Goal: Find specific page/section: Find specific page/section

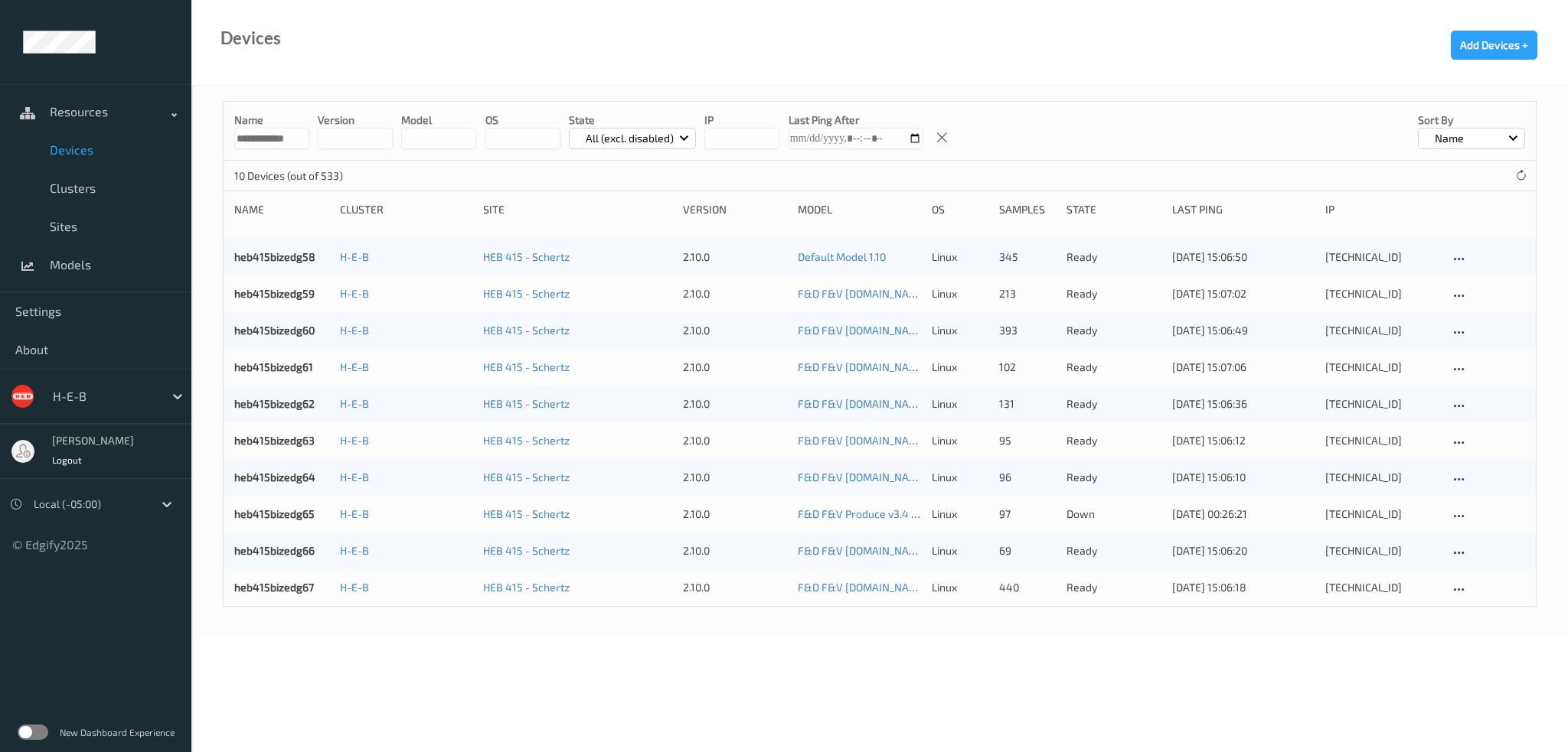
click at [666, 135] on p "All (excl. disabled)" at bounding box center [629, 139] width 98 height 16
click at [622, 272] on p "Down" at bounding box center [621, 281] width 105 height 27
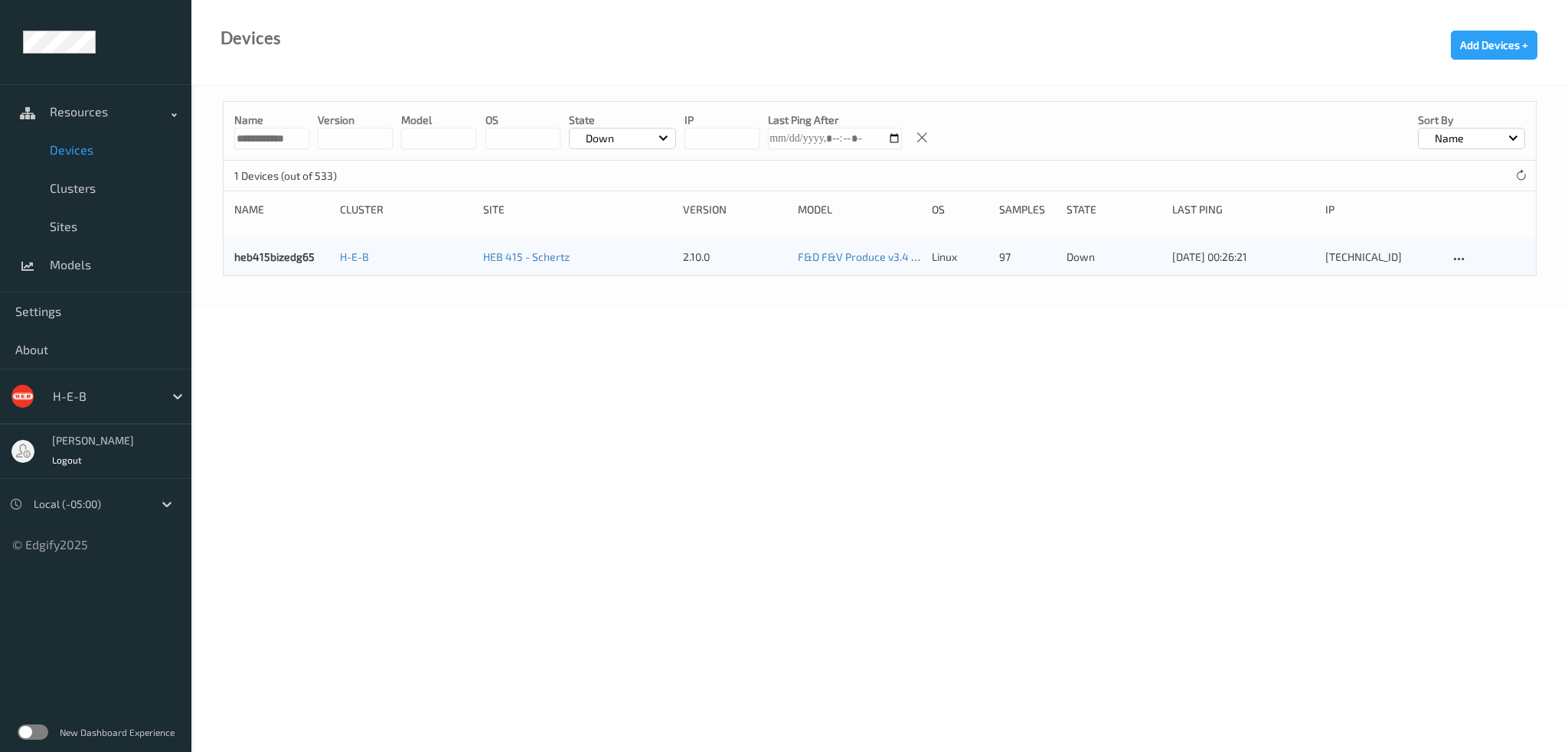
click at [271, 141] on input "**********" at bounding box center [271, 139] width 75 height 22
click at [406, 422] on body "Resources Devices Clusters Sites Models Settings About H-E-B [PERSON_NAME] Logo…" at bounding box center [784, 376] width 1568 height 752
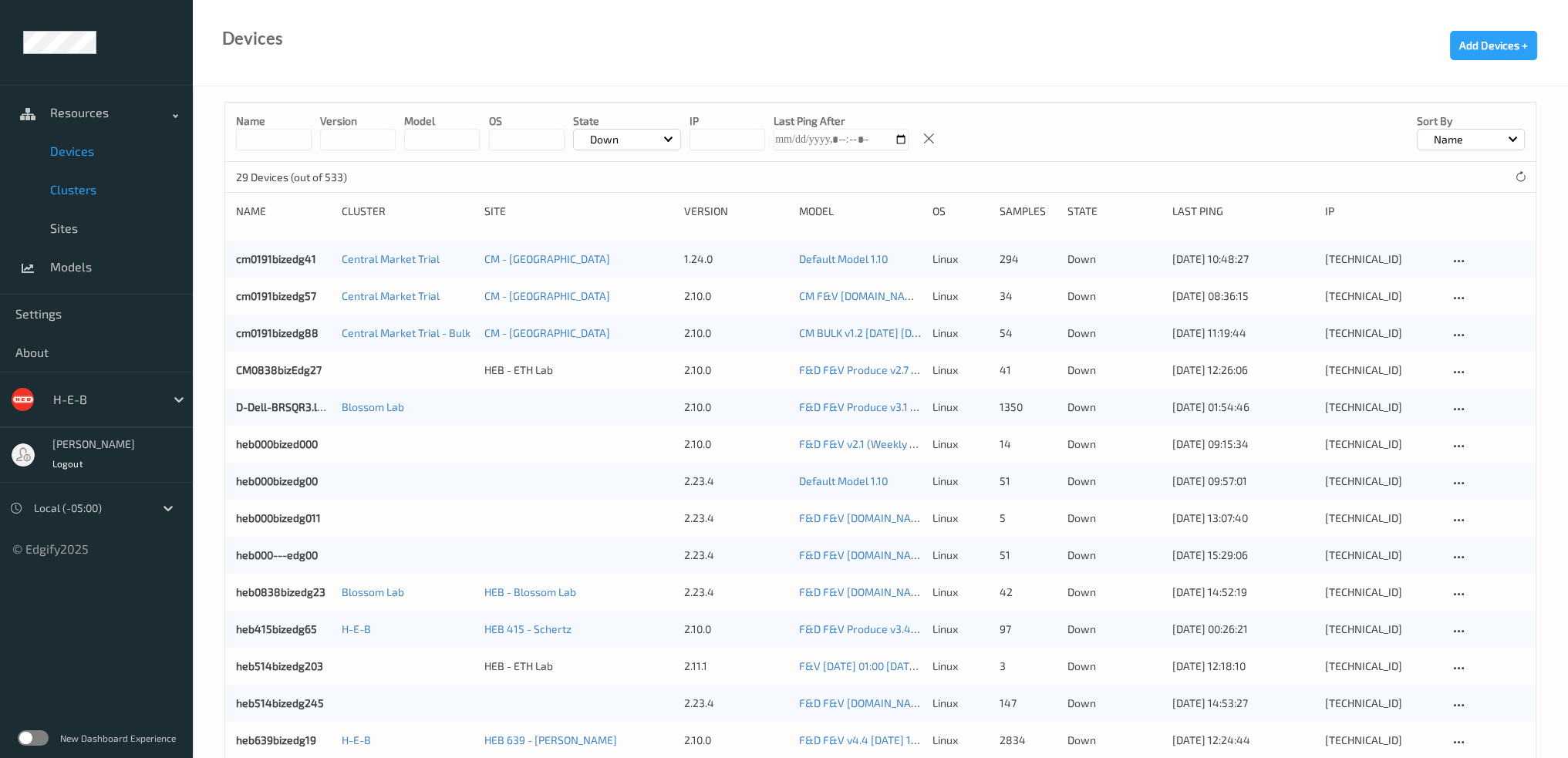
click at [96, 190] on span "Clusters" at bounding box center [114, 190] width 127 height 16
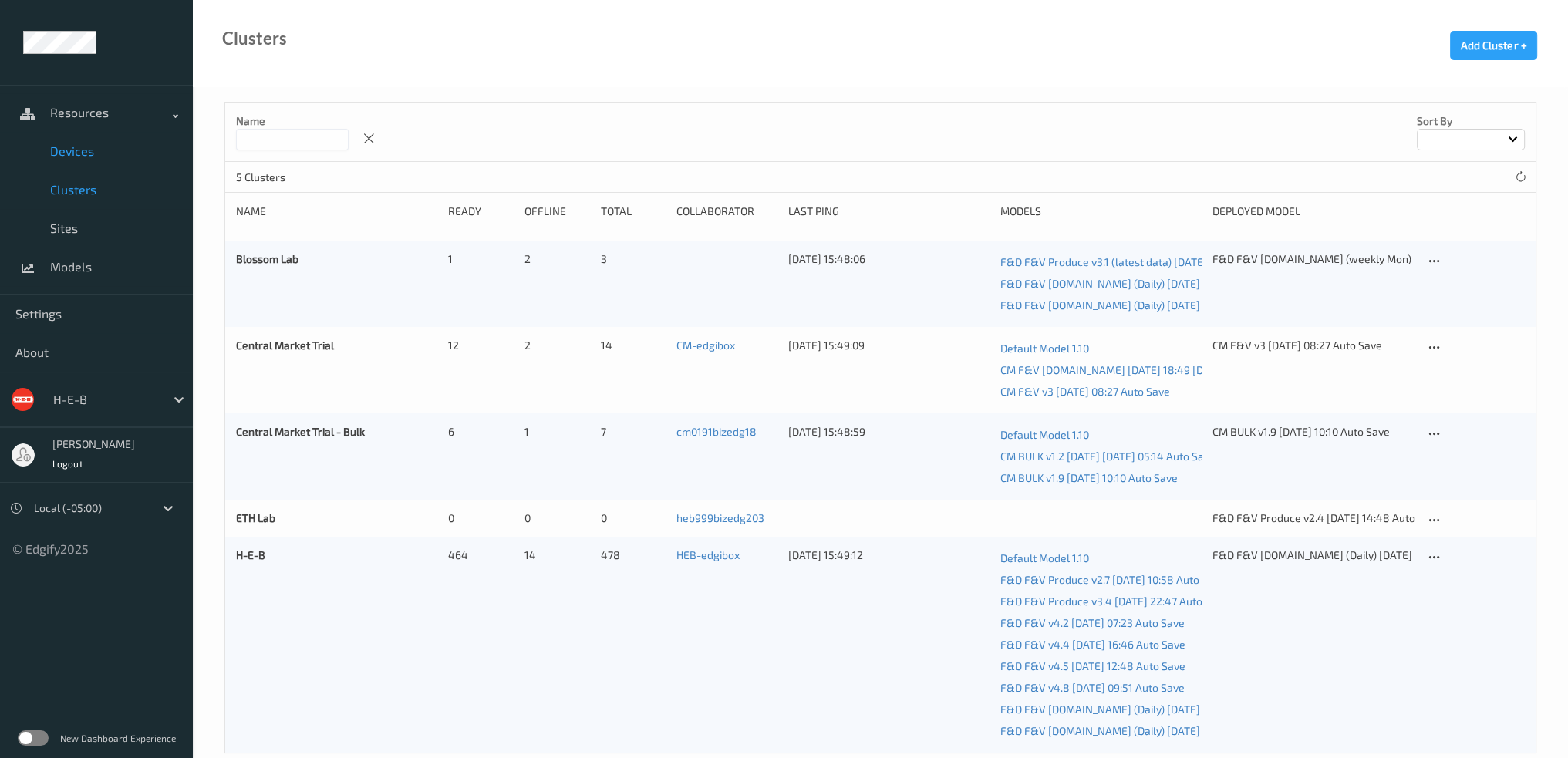
click at [75, 158] on span "Devices" at bounding box center [114, 152] width 127 height 16
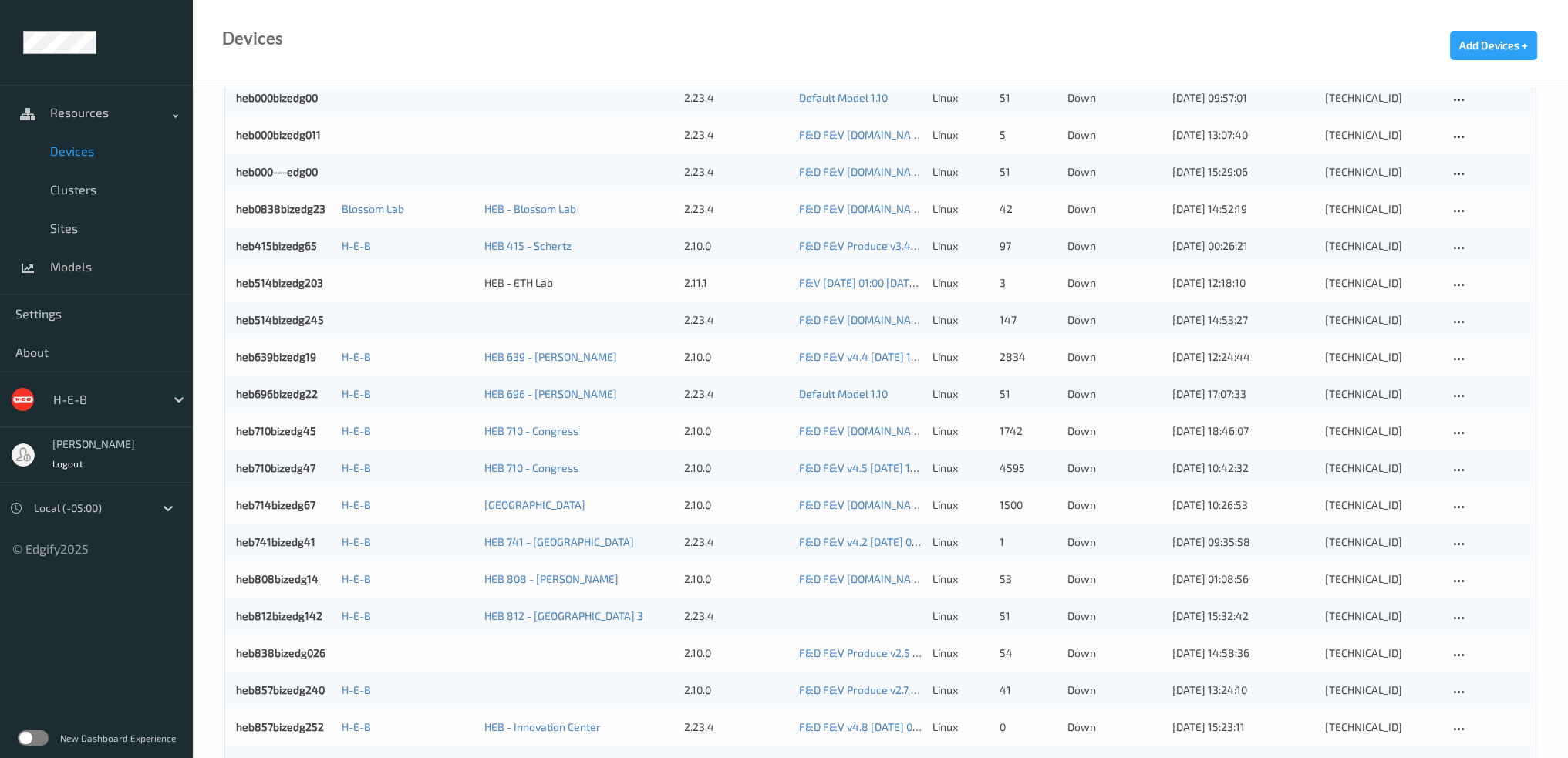
scroll to position [357, 0]
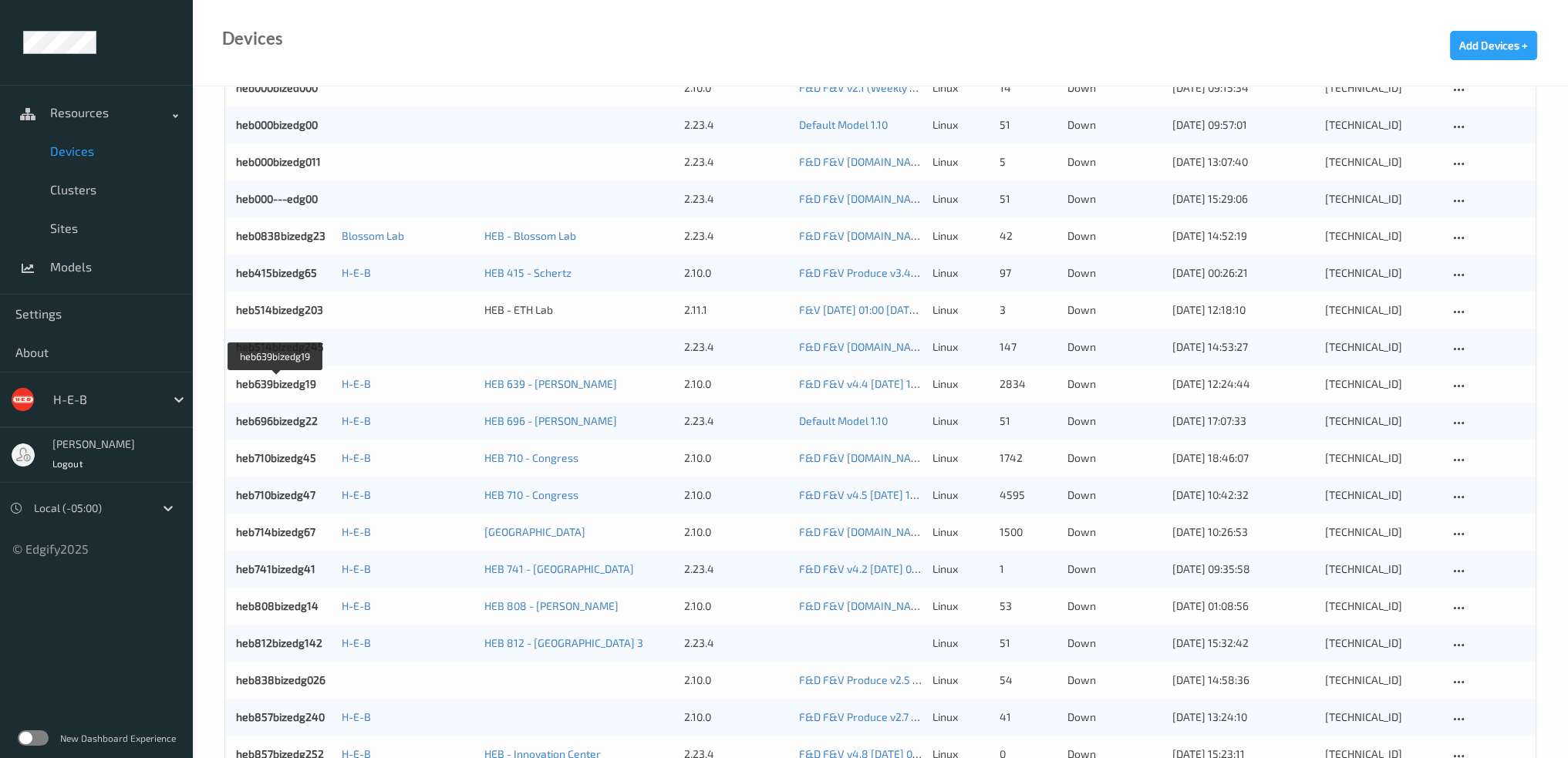
drag, startPoint x: 283, startPoint y: 387, endPoint x: 294, endPoint y: 385, distance: 11.2
click at [283, 387] on link "heb639bizedg19" at bounding box center [275, 383] width 80 height 13
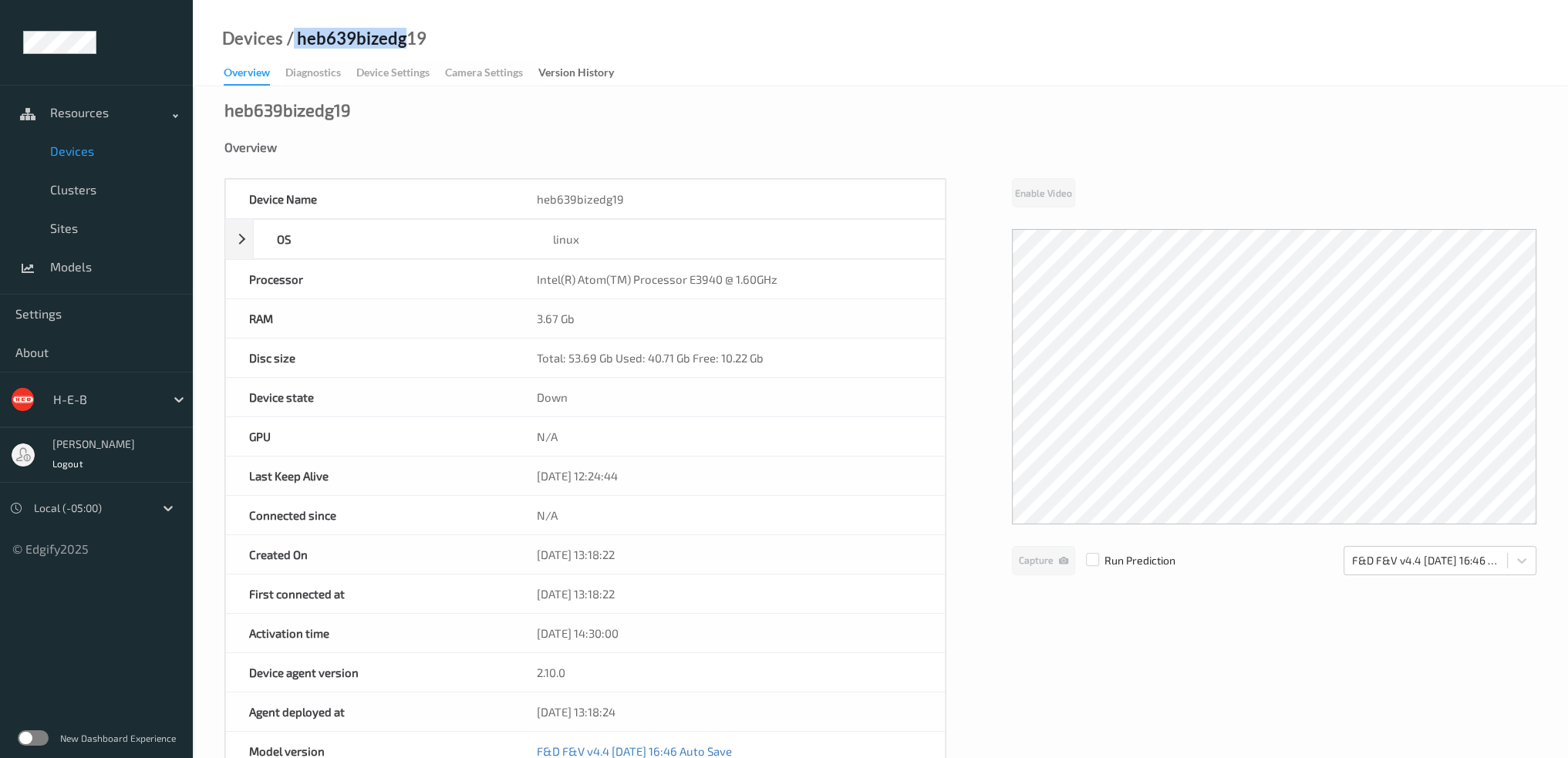
drag, startPoint x: 406, startPoint y: 39, endPoint x: 291, endPoint y: 46, distance: 115.2
click at [291, 46] on div "/ heb639bizedg19" at bounding box center [355, 39] width 144 height 16
copy div "heb639bizedg"
click at [306, 31] on div "/ heb639bizedg19" at bounding box center [355, 39] width 144 height 16
drag, startPoint x: 296, startPoint y: 33, endPoint x: 399, endPoint y: 33, distance: 103.0
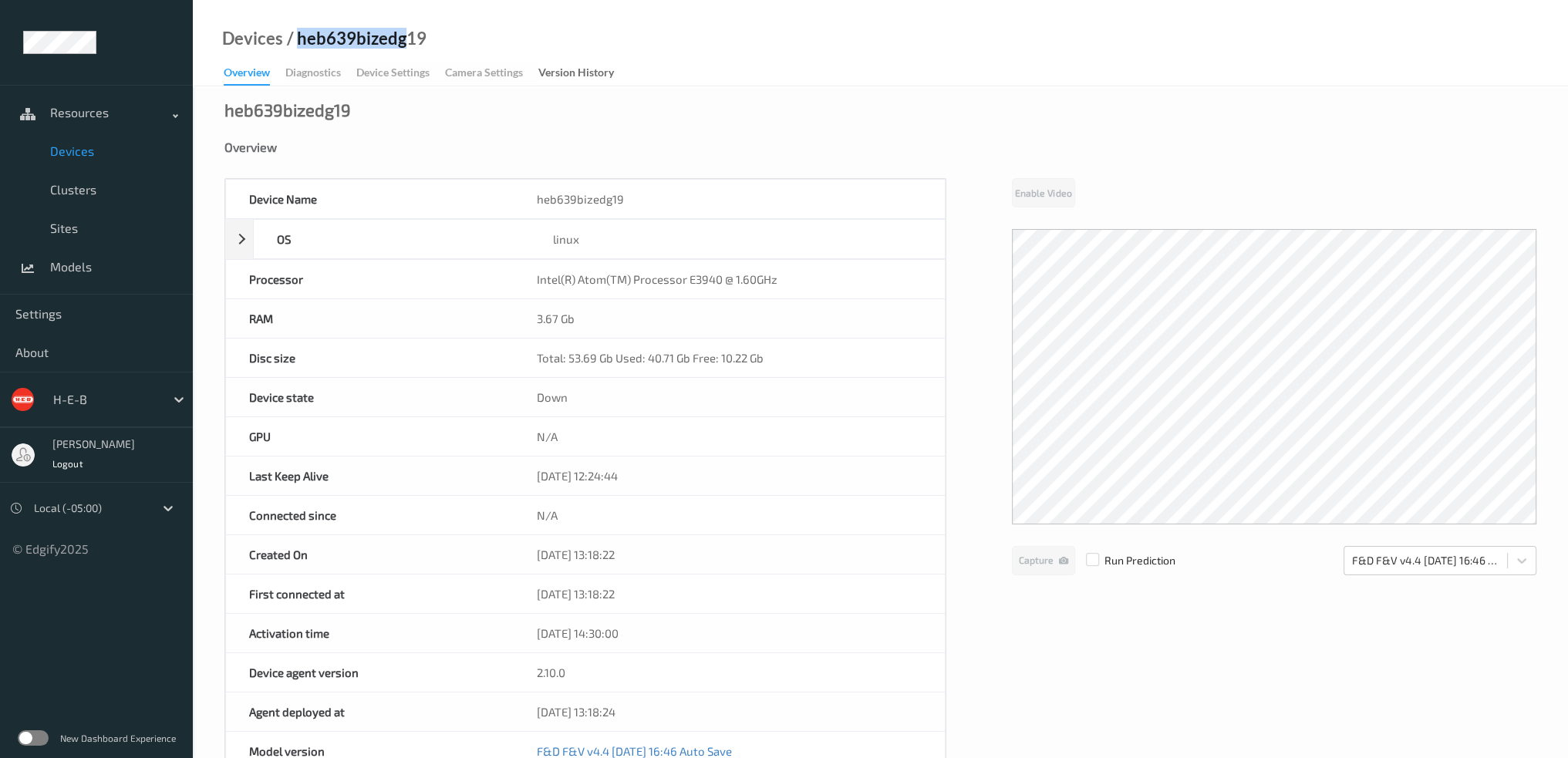
click at [399, 33] on div "/ heb639bizedg19" at bounding box center [355, 39] width 144 height 16
copy div "heb639bizedg"
click at [82, 186] on span "Clusters" at bounding box center [114, 190] width 127 height 16
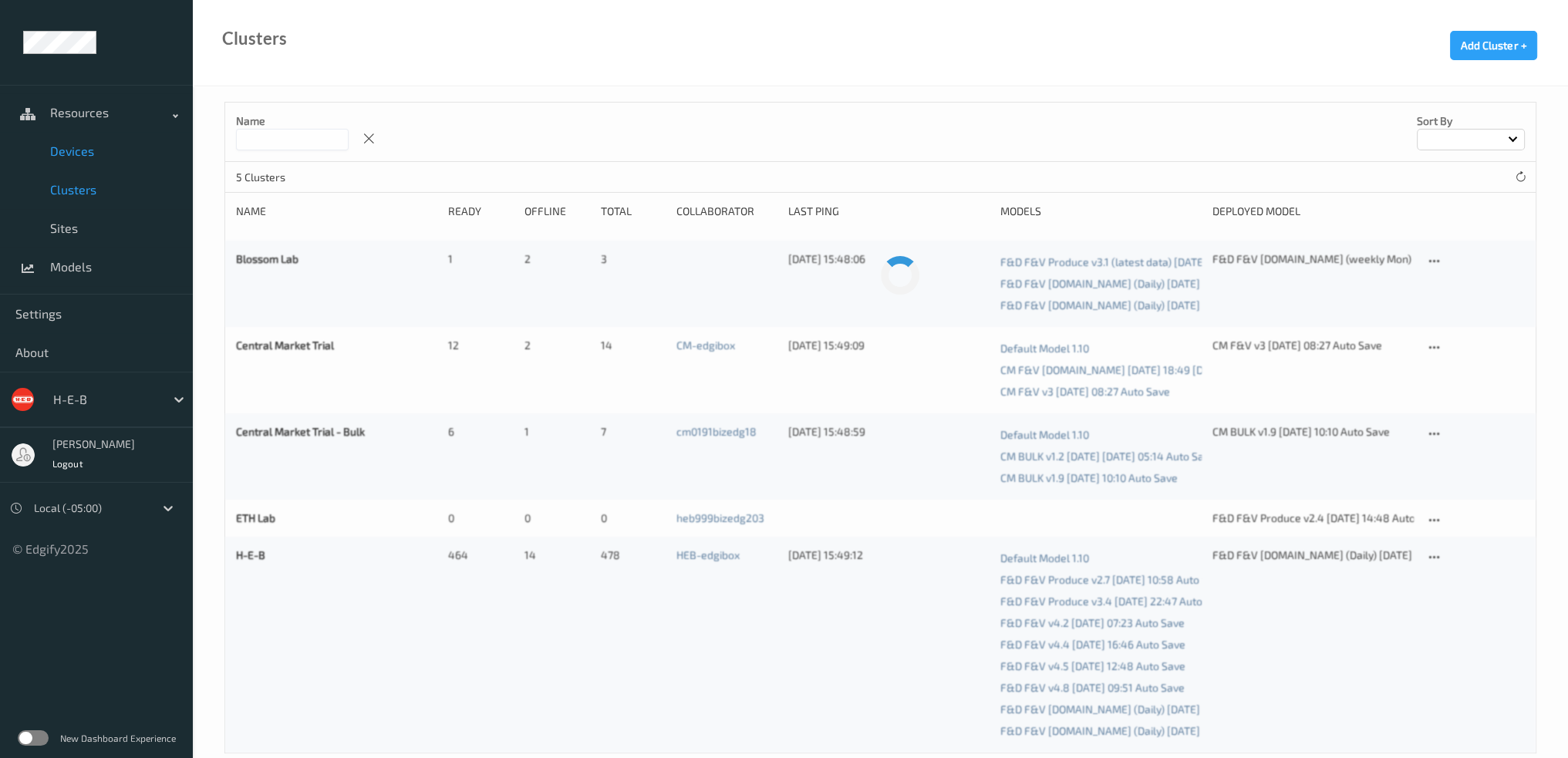
click at [93, 151] on span "Devices" at bounding box center [114, 152] width 127 height 16
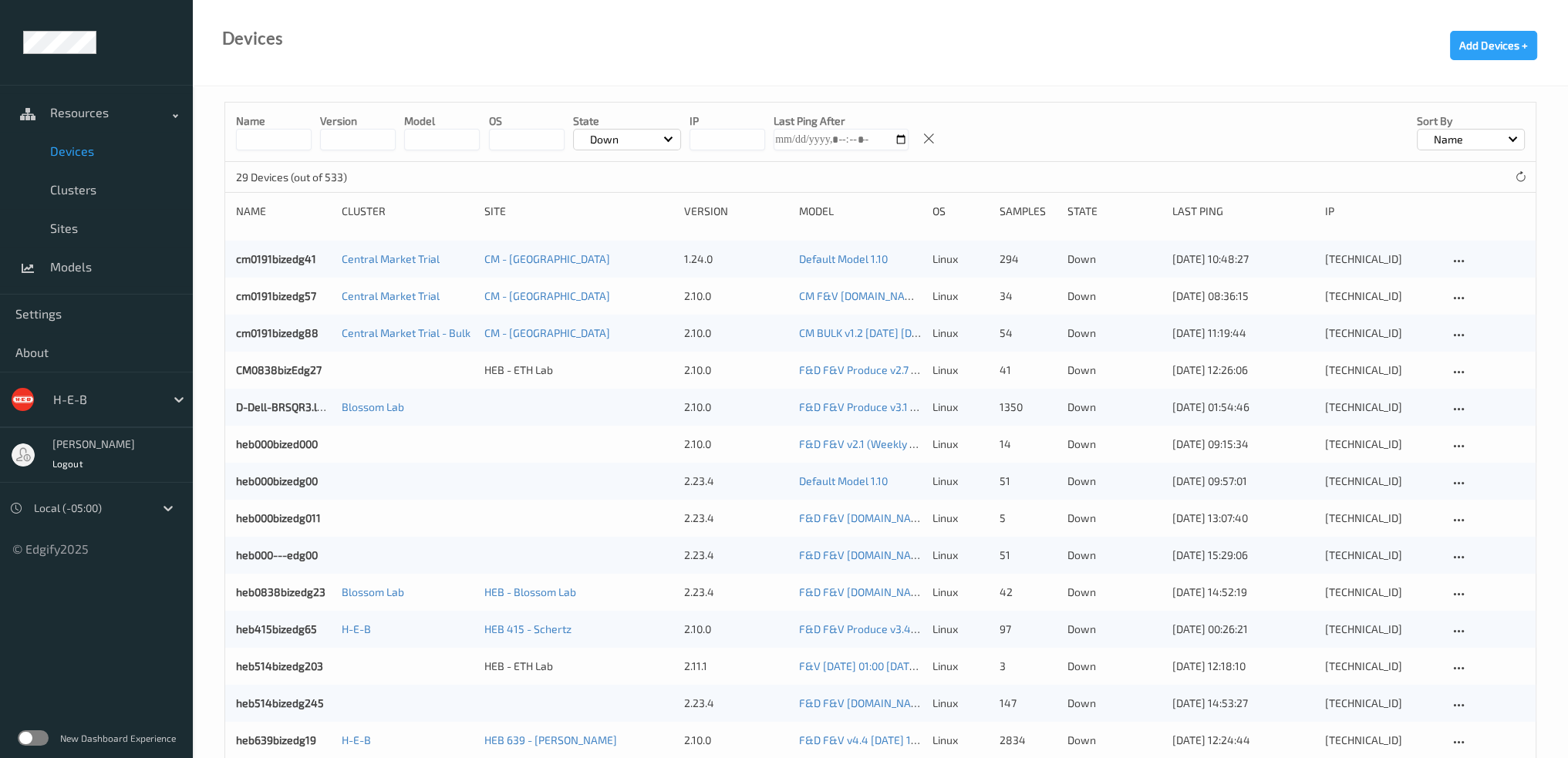
click at [292, 134] on input at bounding box center [273, 140] width 75 height 22
paste input "**********"
type input "**********"
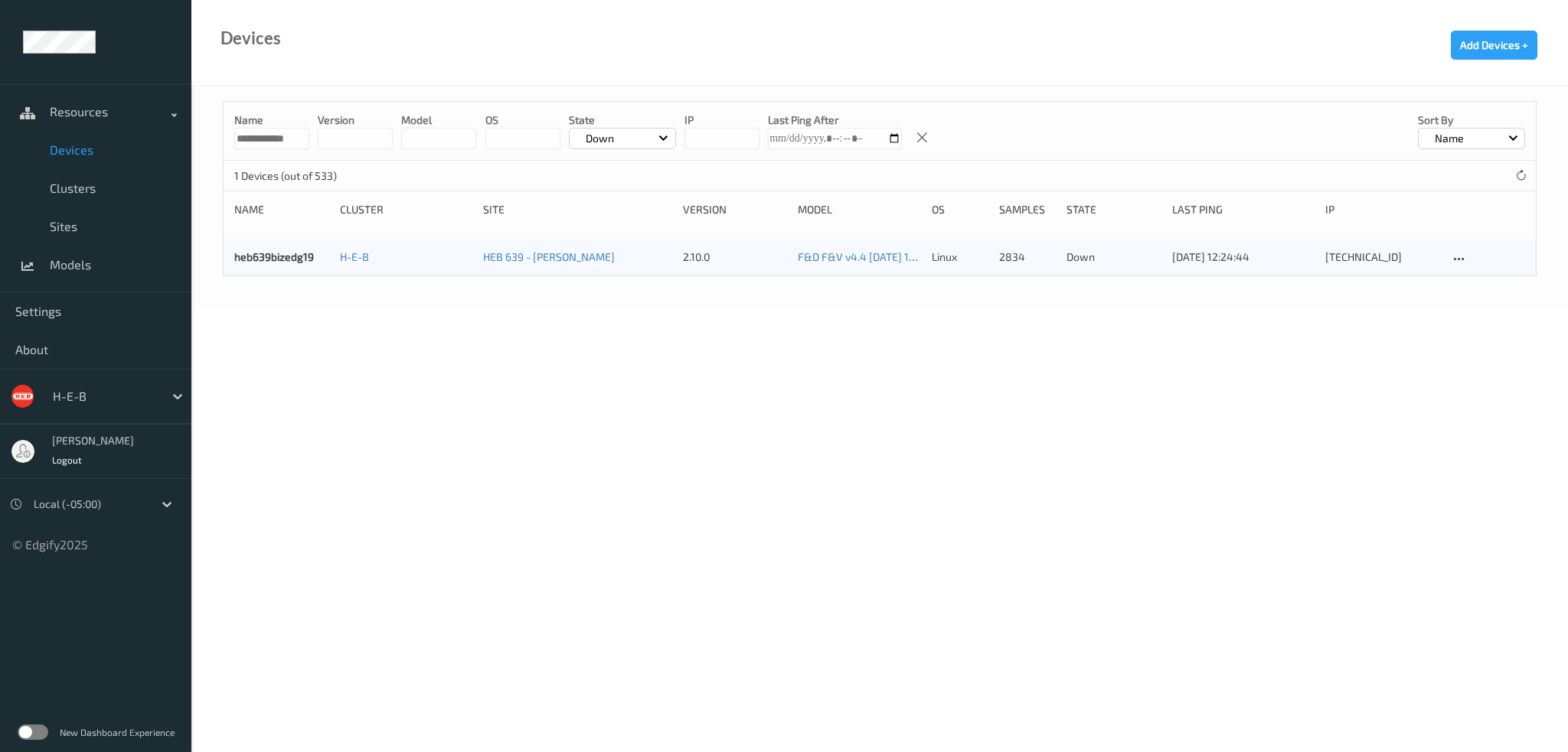
click at [628, 137] on div "Down" at bounding box center [622, 139] width 107 height 22
click at [615, 197] on p "Ready" at bounding box center [621, 201] width 105 height 27
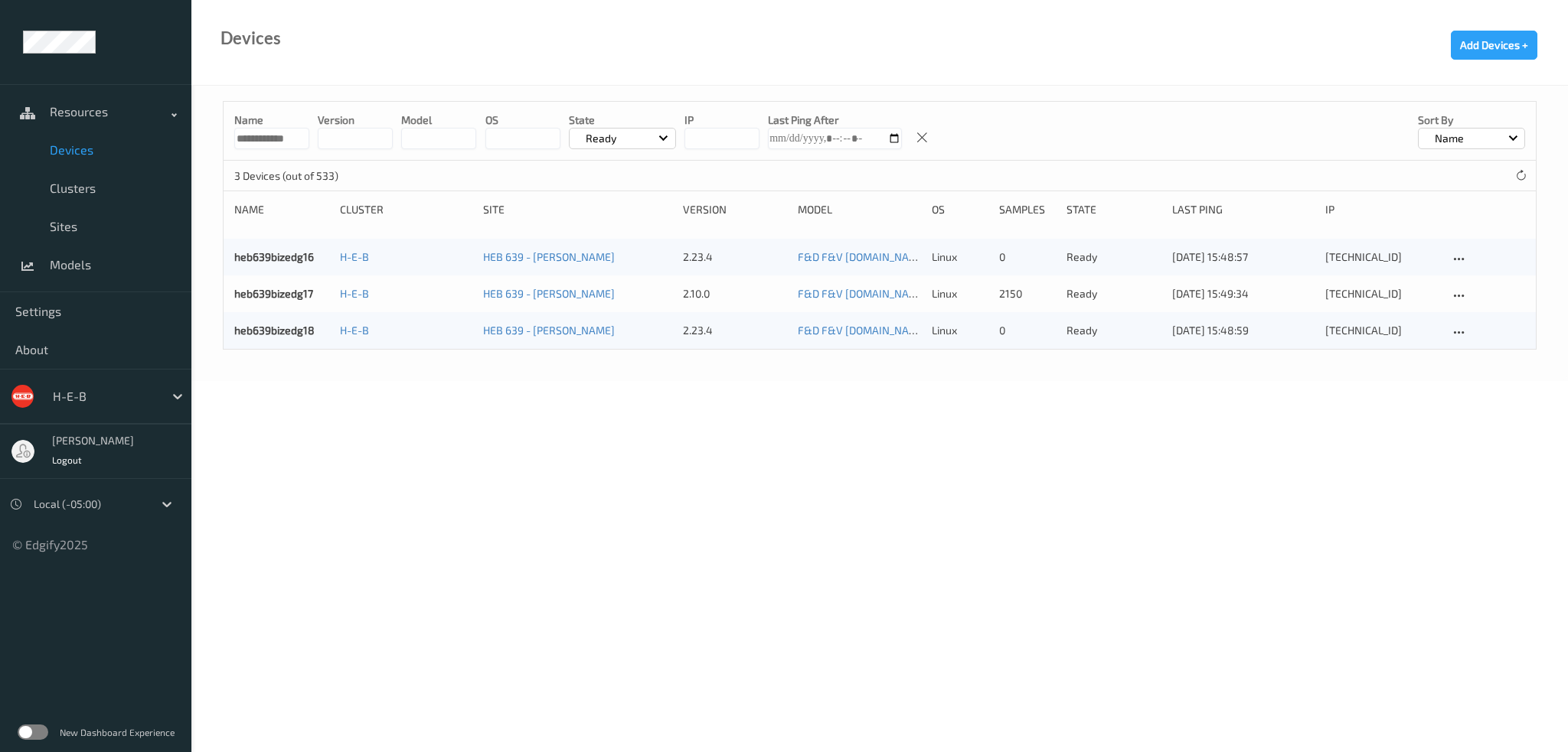
click at [621, 134] on div "Ready" at bounding box center [622, 139] width 107 height 22
click at [621, 168] on p "All (excl. disabled)" at bounding box center [621, 174] width 105 height 27
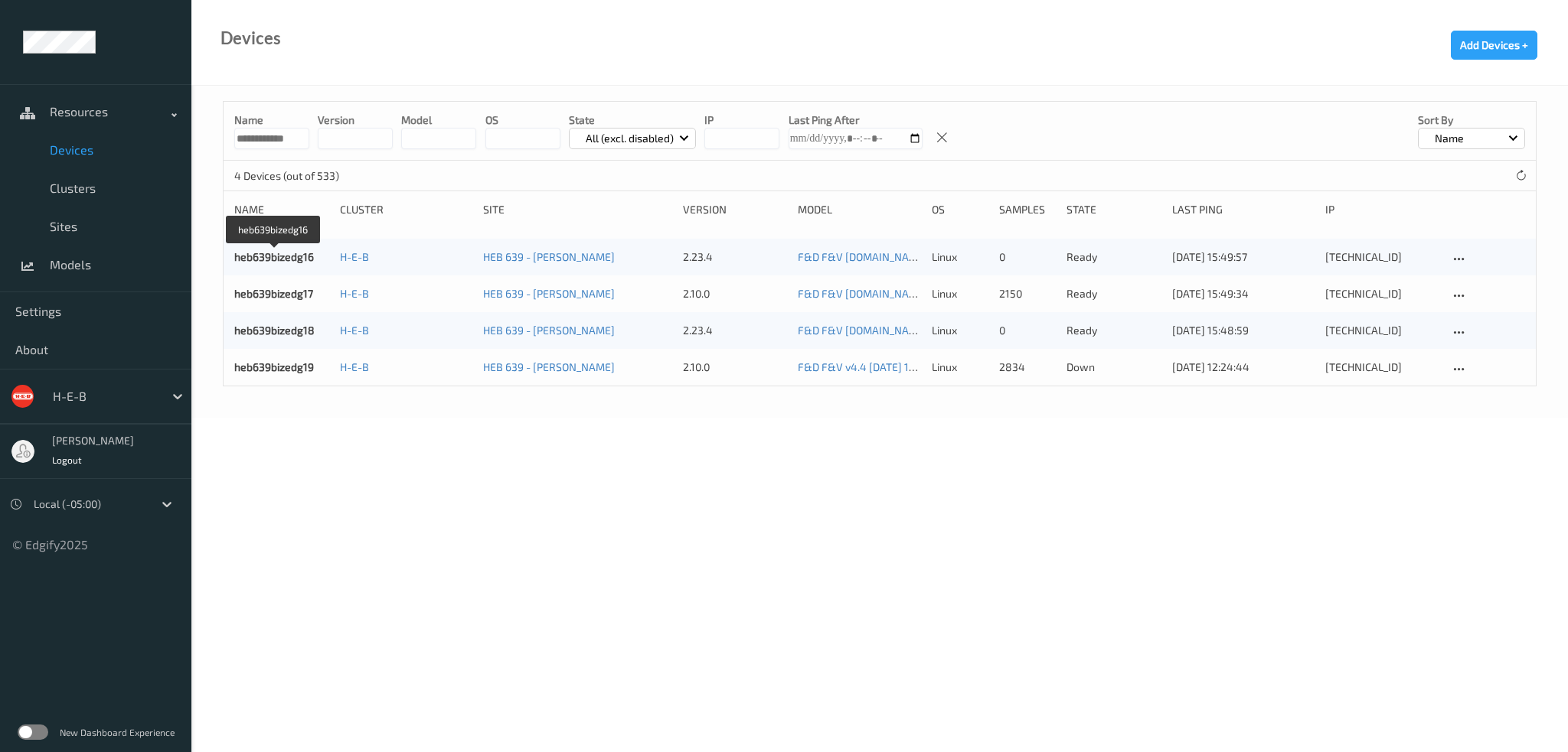
drag, startPoint x: 283, startPoint y: 258, endPoint x: 358, endPoint y: 295, distance: 83.6
click at [283, 258] on link "heb639bizedg16" at bounding box center [273, 257] width 80 height 13
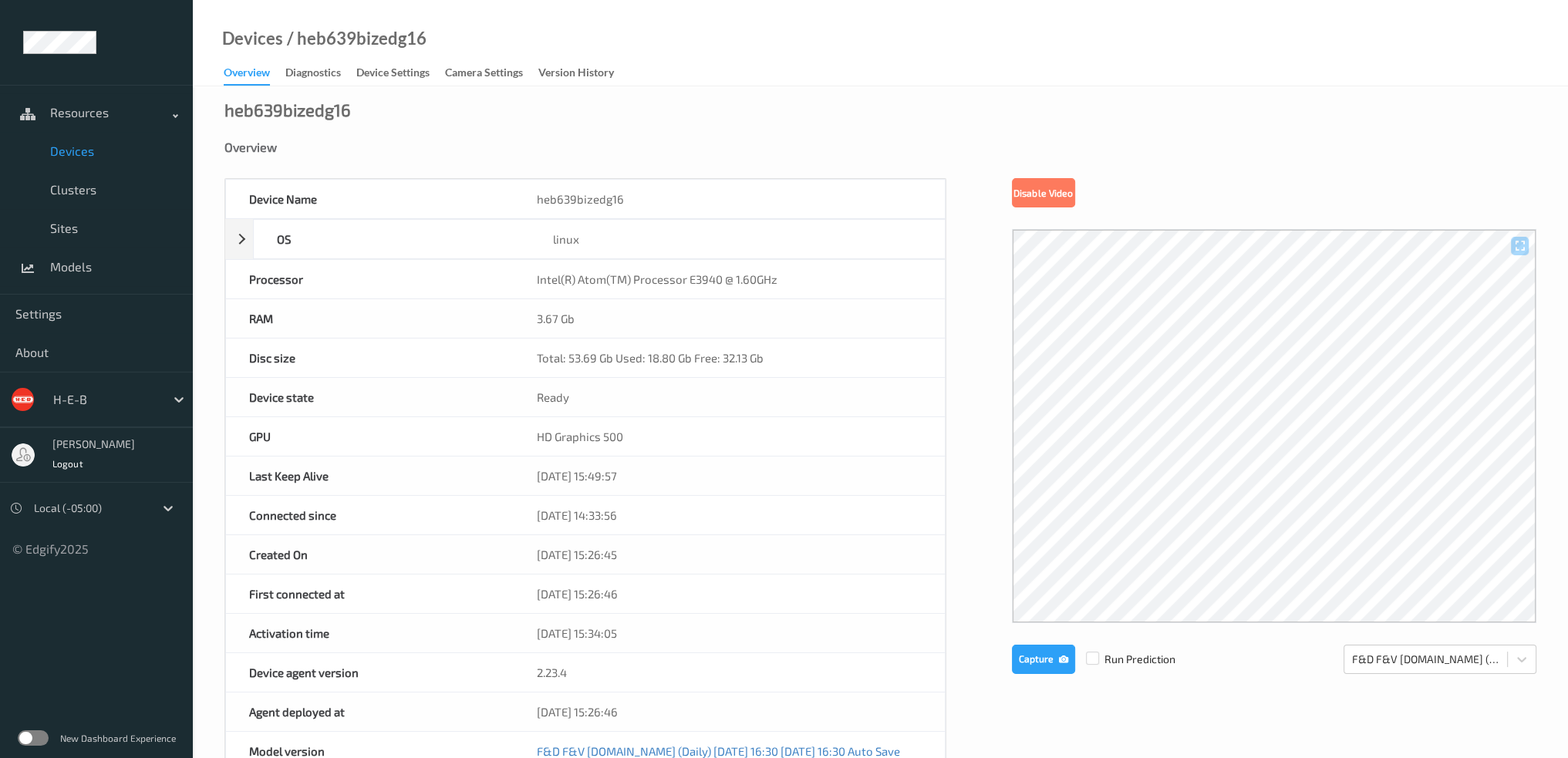
click at [83, 148] on span "Devices" at bounding box center [114, 152] width 127 height 16
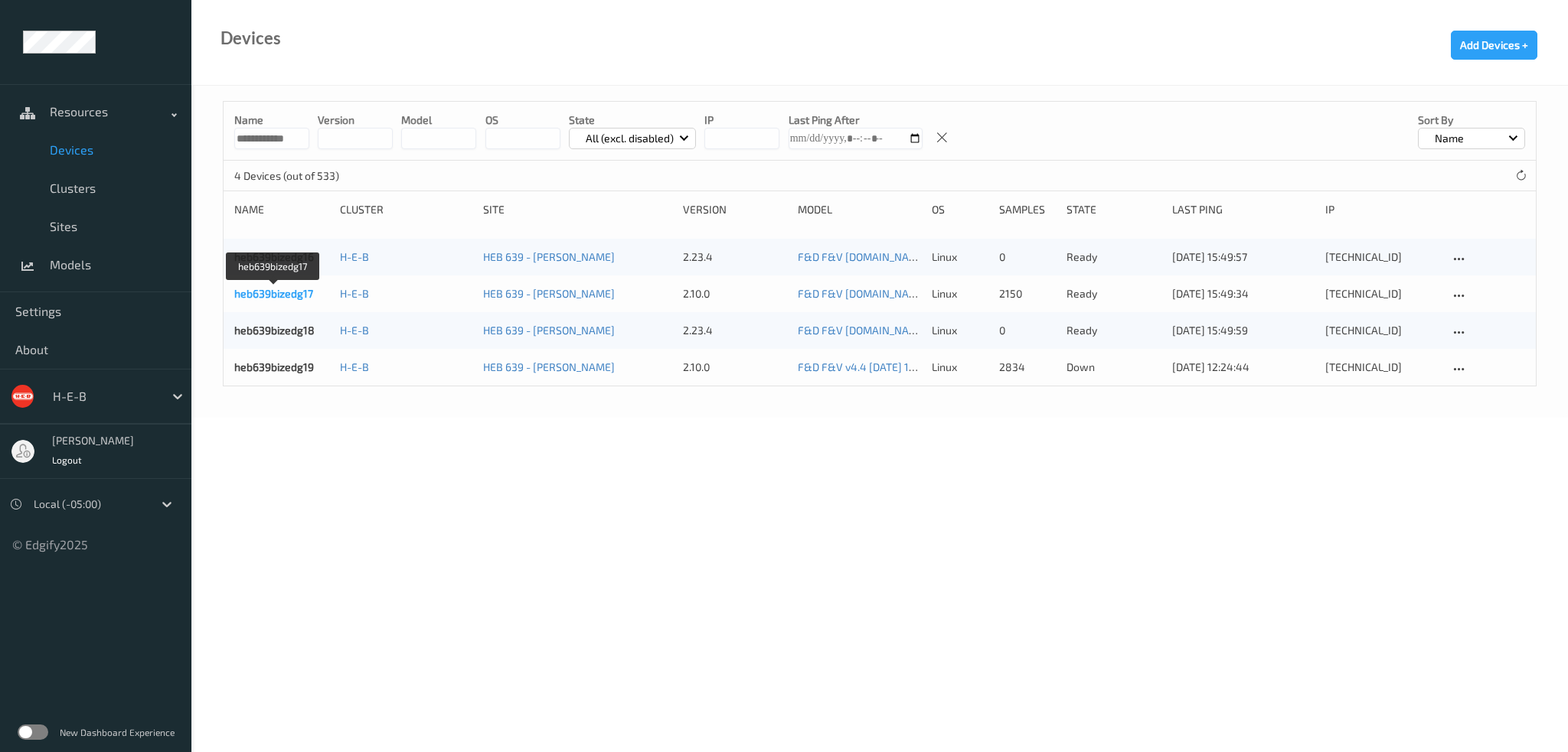
click at [279, 290] on link "heb639bizedg17" at bounding box center [273, 293] width 79 height 13
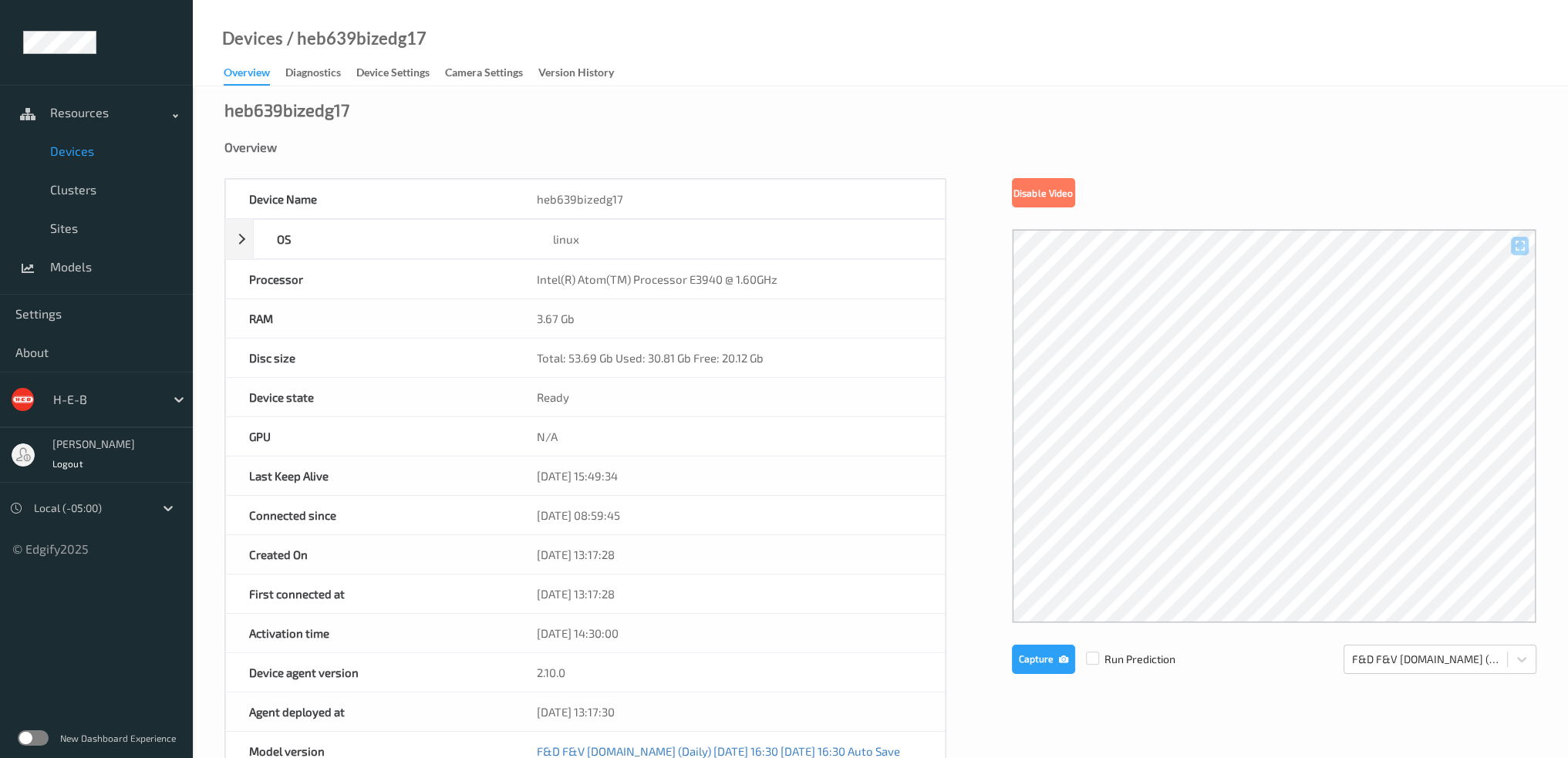
click at [82, 152] on span "Devices" at bounding box center [114, 152] width 127 height 16
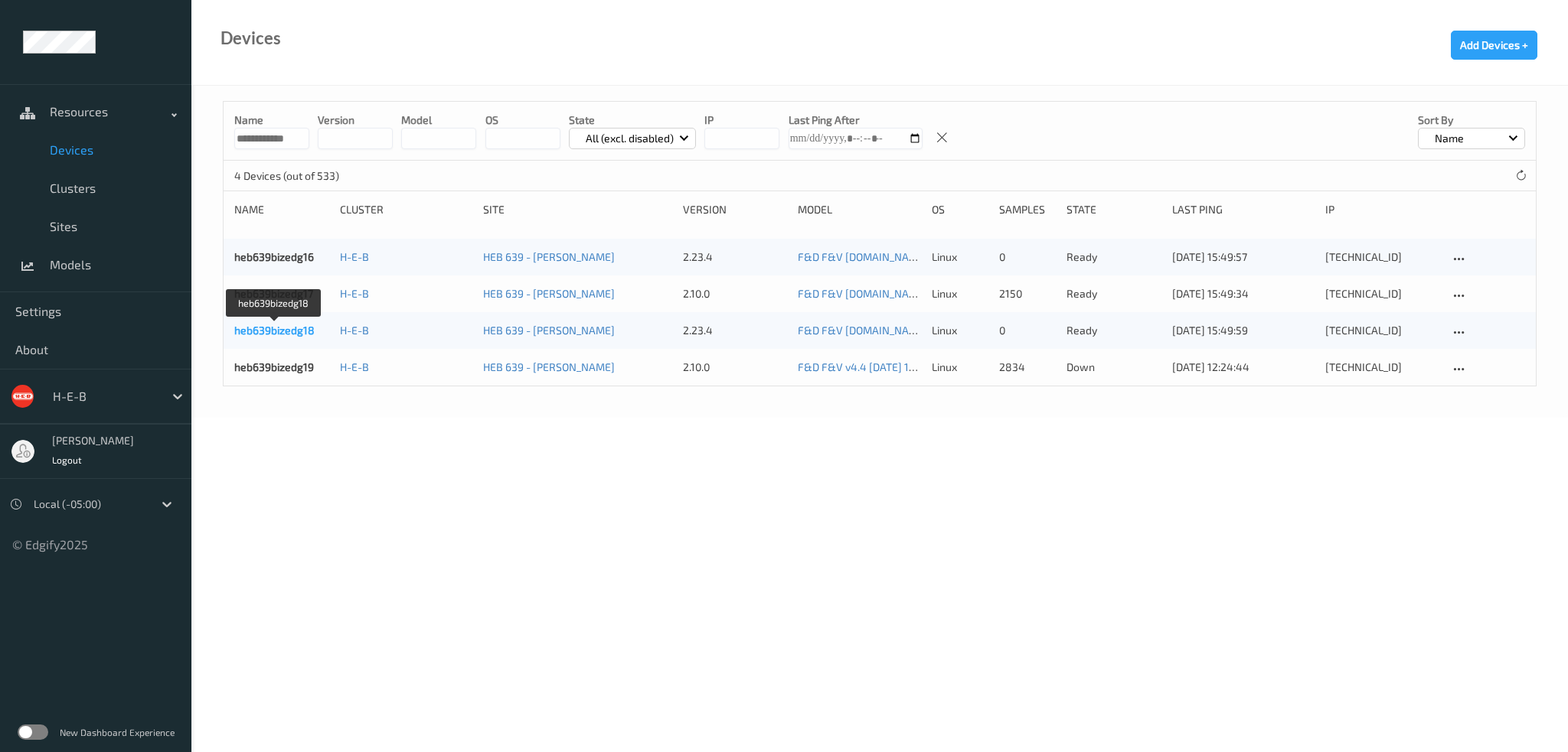
click at [288, 327] on link "heb639bizedg18" at bounding box center [274, 329] width 81 height 13
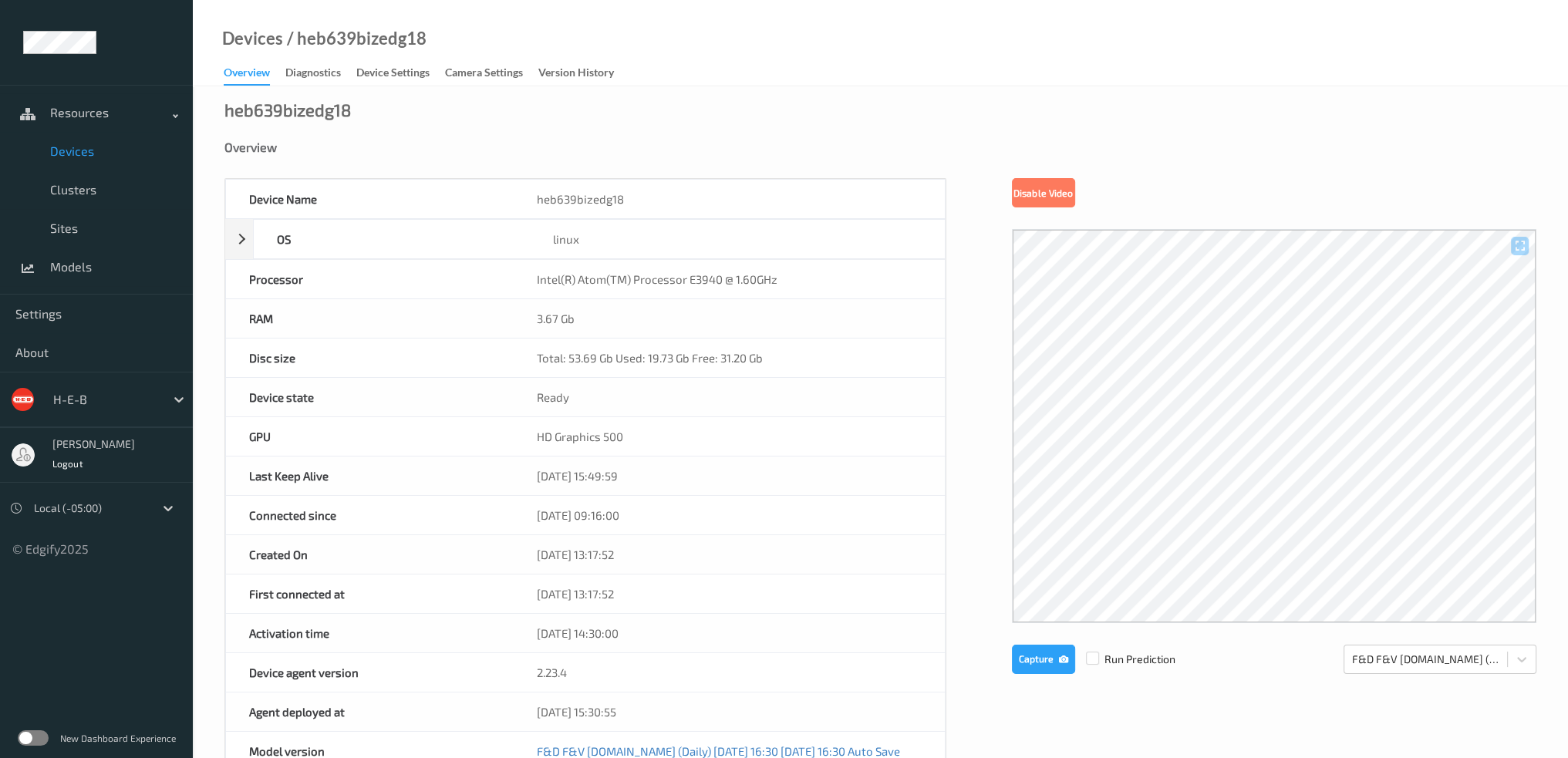
drag, startPoint x: 66, startPoint y: 154, endPoint x: 77, endPoint y: 162, distance: 13.6
click at [66, 153] on span "Devices" at bounding box center [114, 152] width 127 height 16
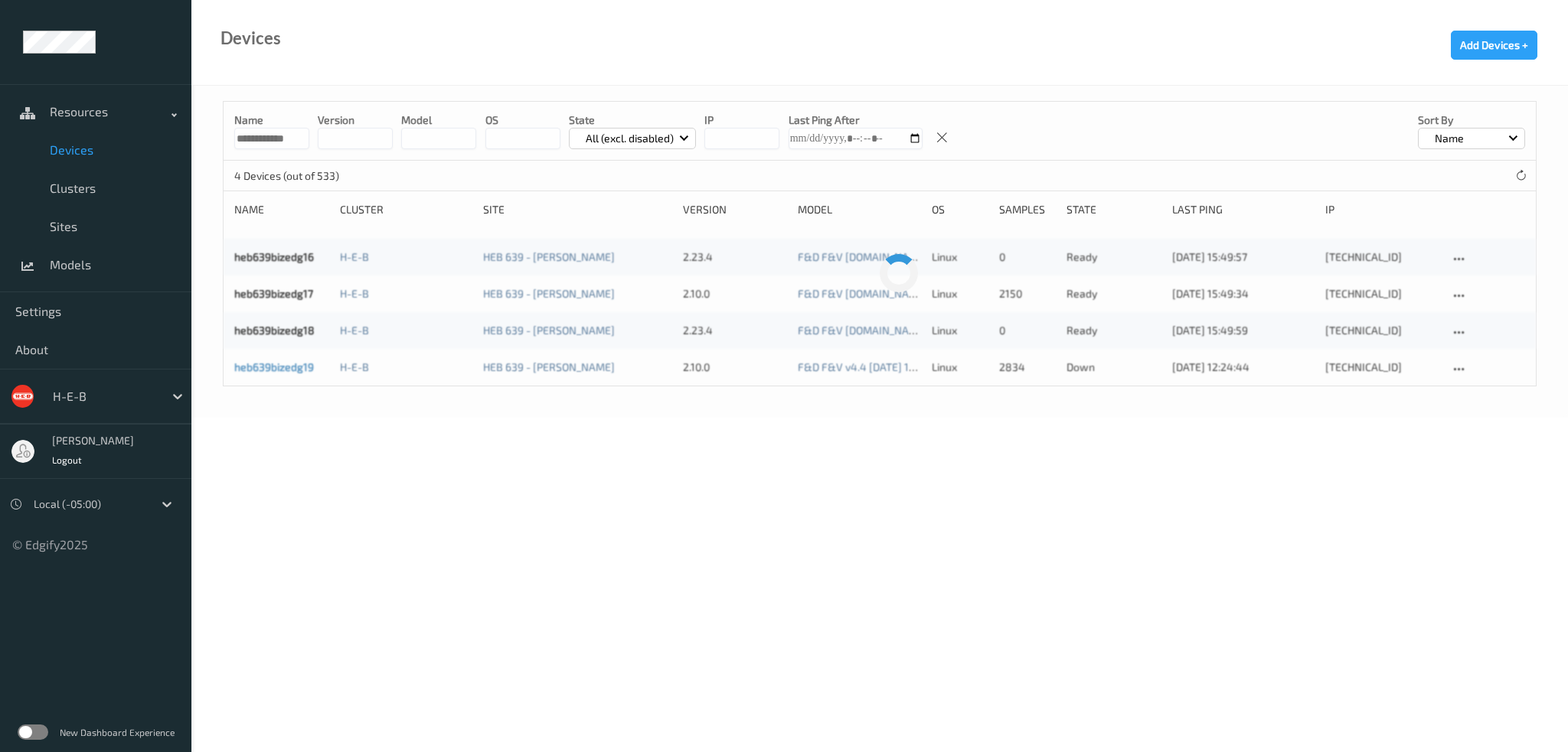
click at [272, 370] on link "heb639bizedg19" at bounding box center [273, 367] width 80 height 13
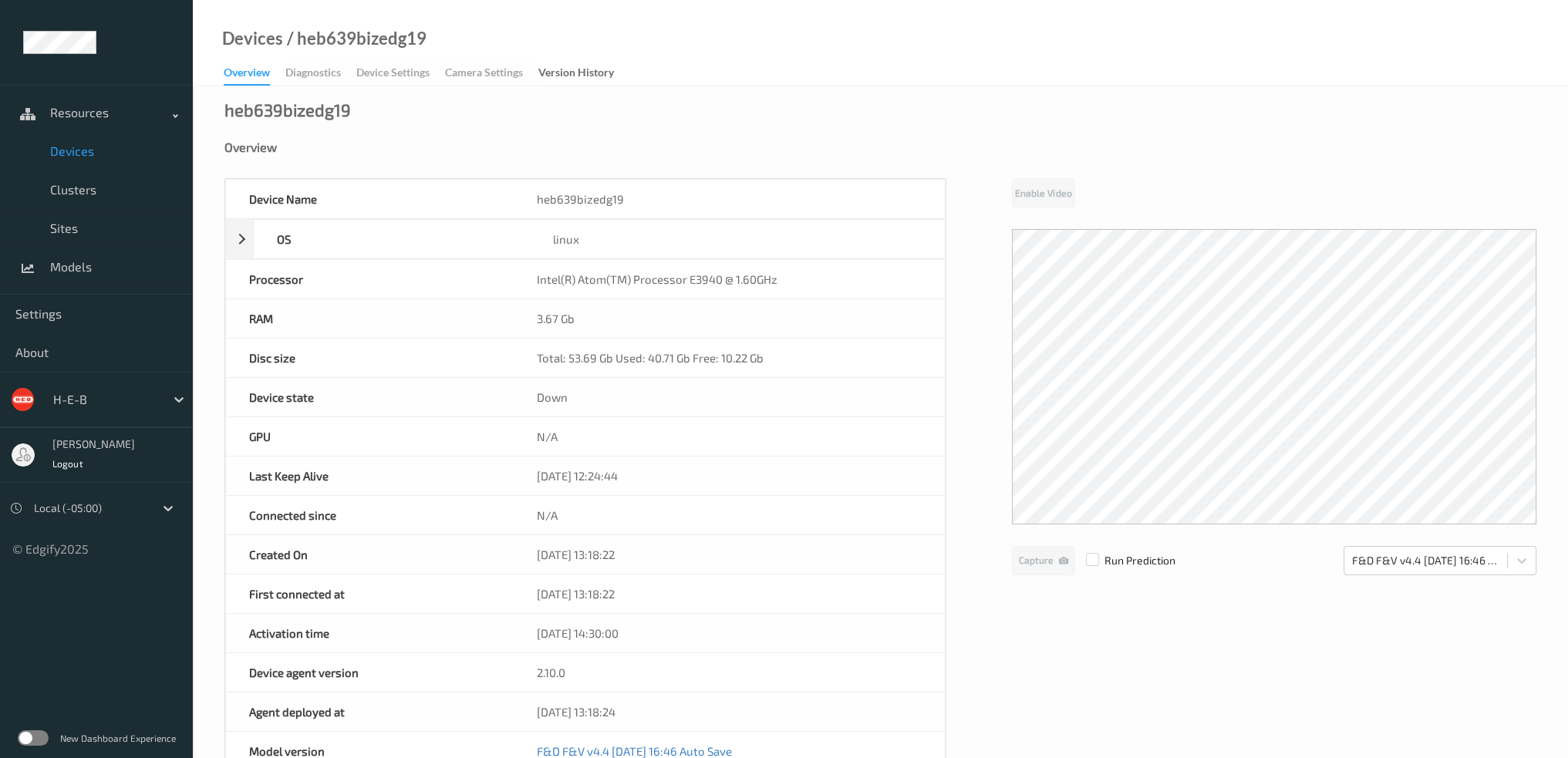
click at [71, 148] on span "Devices" at bounding box center [114, 152] width 127 height 16
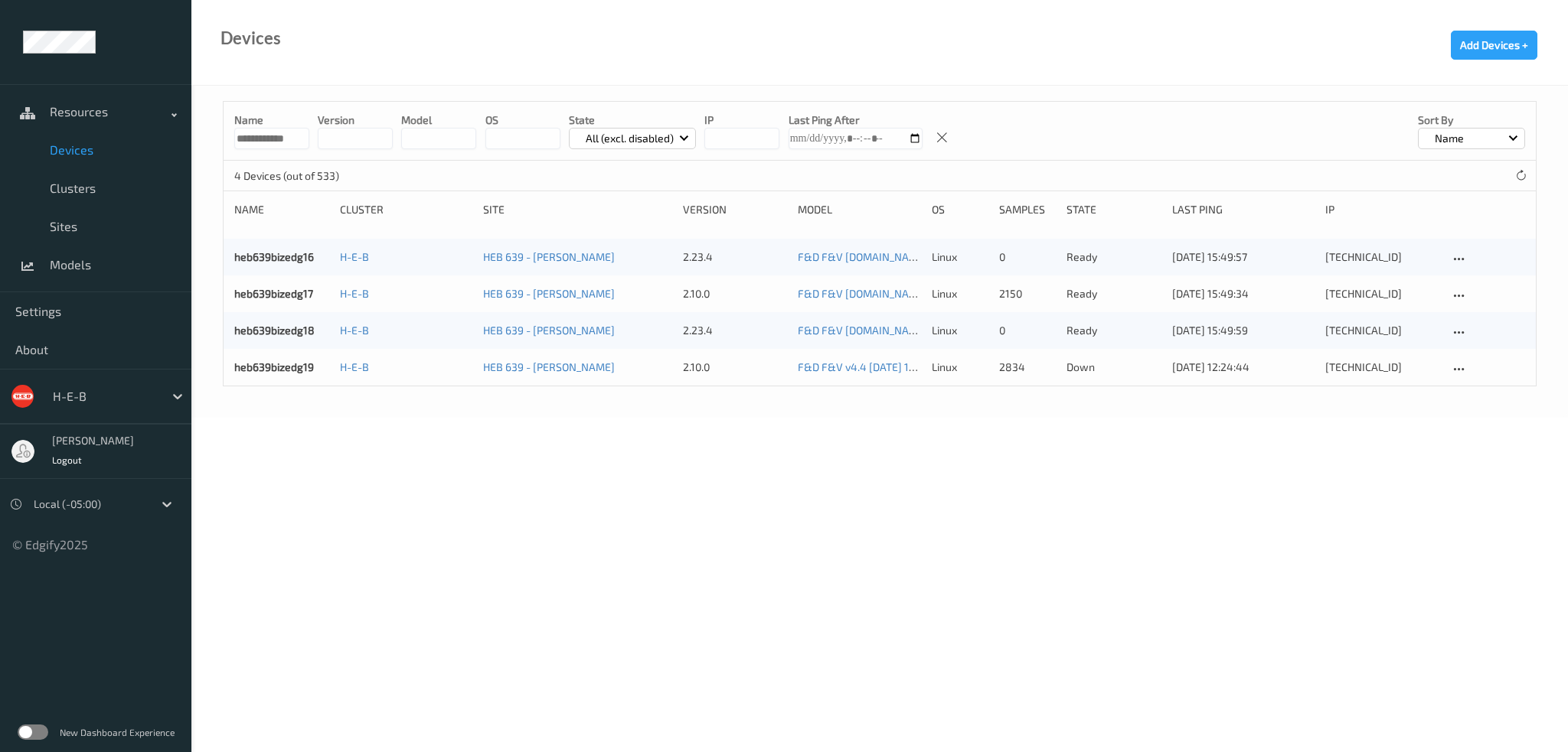
click at [267, 143] on input "**********" at bounding box center [271, 139] width 75 height 22
click at [672, 140] on p "All (excl. disabled)" at bounding box center [629, 139] width 98 height 16
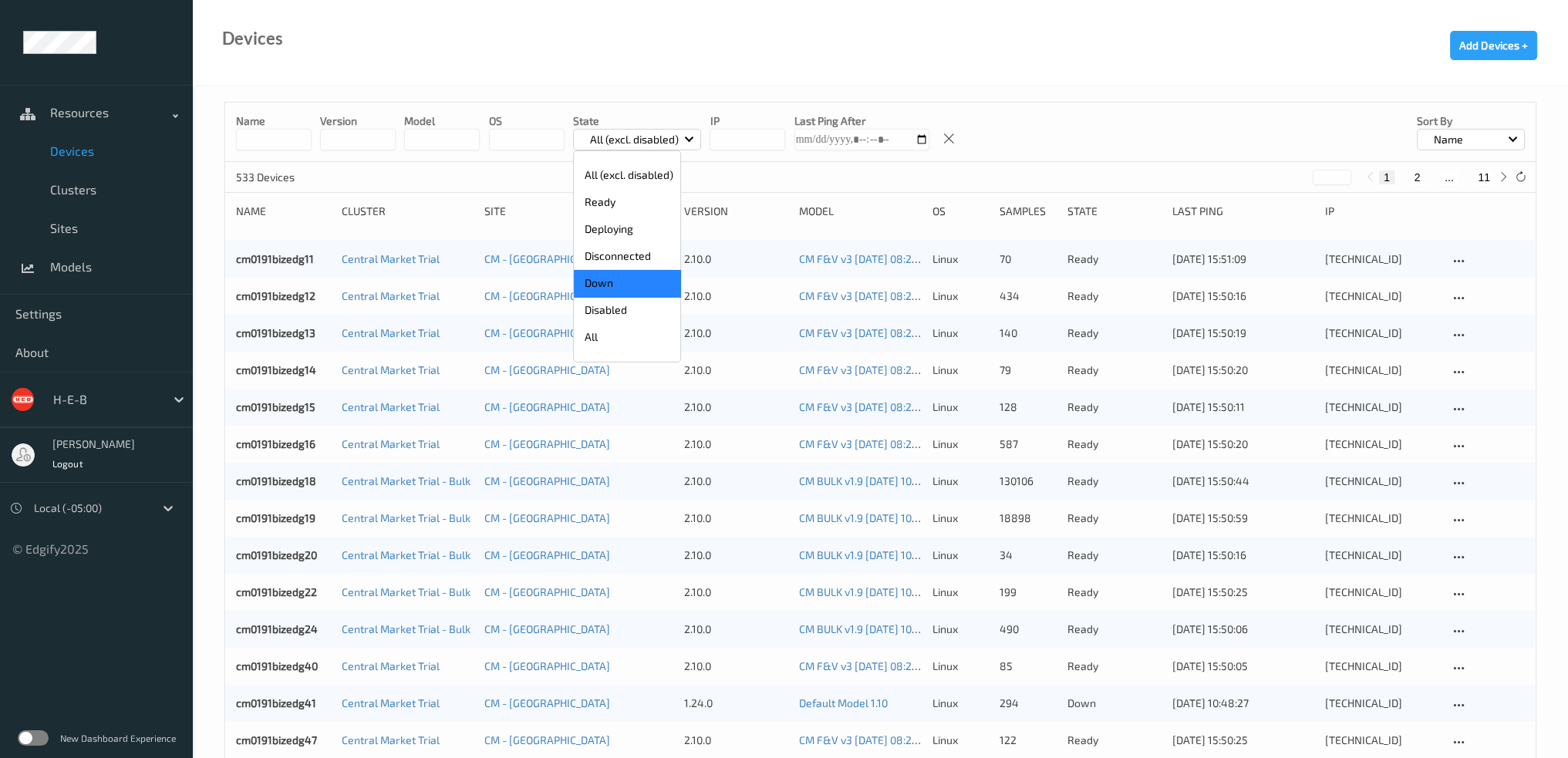
click at [608, 280] on p "Down" at bounding box center [626, 283] width 106 height 27
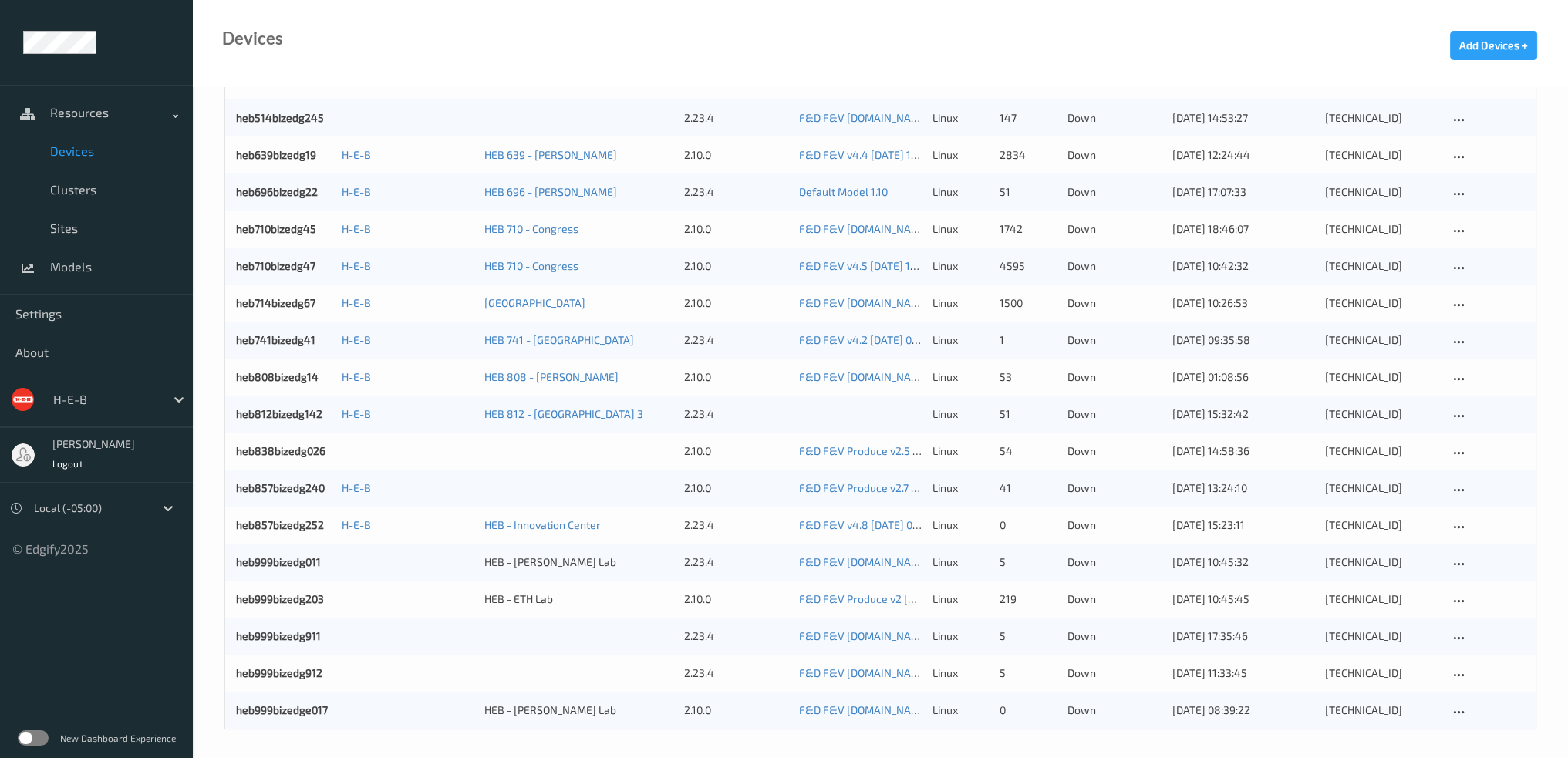
scroll to position [588, 0]
click at [292, 412] on link "heb812bizedg142" at bounding box center [278, 411] width 86 height 13
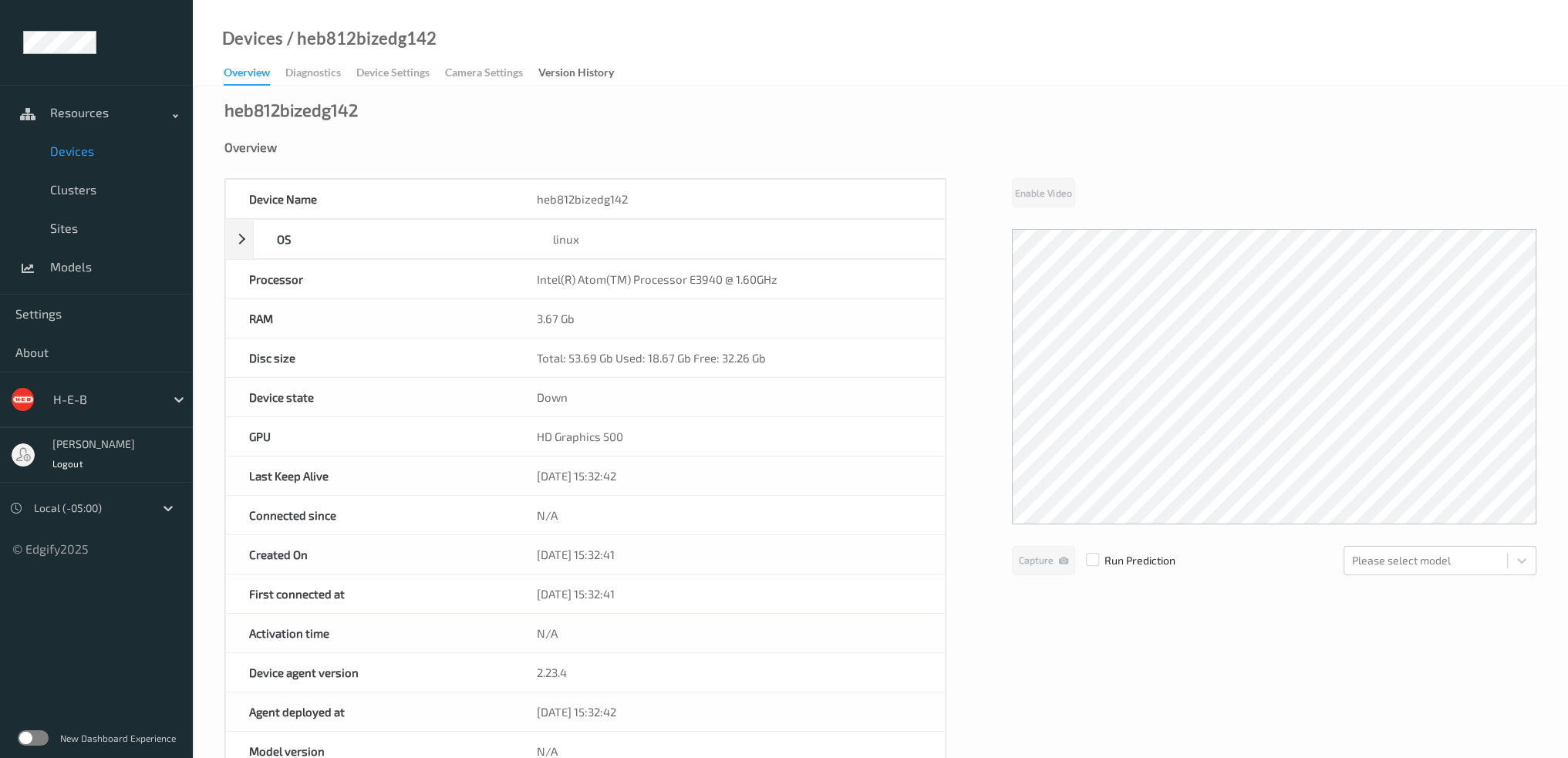
click at [277, 115] on div "heb812bizedg142" at bounding box center [291, 110] width 134 height 16
copy div "heb812bizedg142"
drag, startPoint x: 284, startPoint y: 111, endPoint x: 304, endPoint y: 112, distance: 20.0
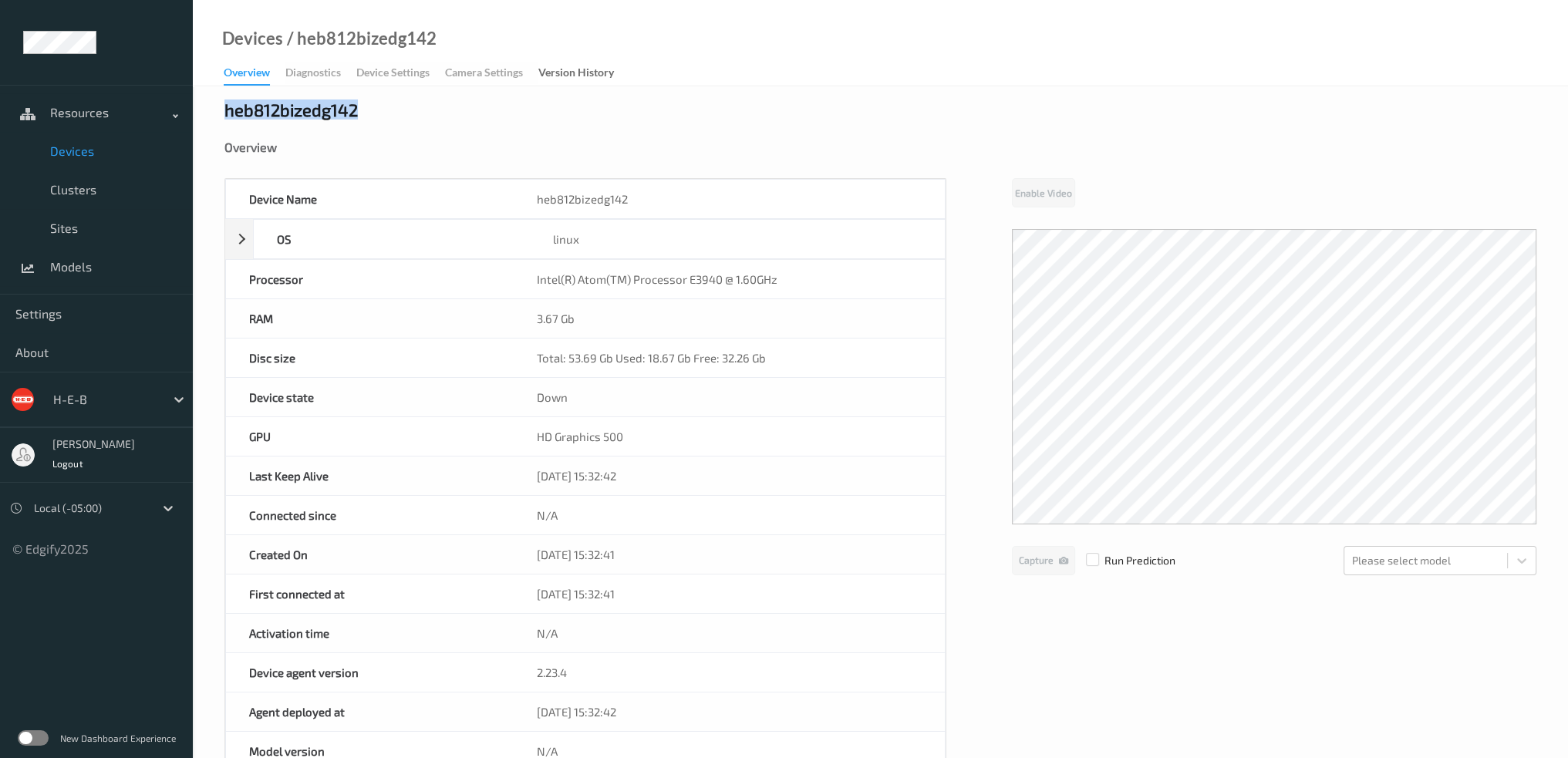
click at [284, 111] on div "heb812bizedg142" at bounding box center [291, 110] width 134 height 16
drag, startPoint x: 329, startPoint y: 113, endPoint x: 228, endPoint y: 116, distance: 101.0
click at [228, 116] on div "heb812bizedg142" at bounding box center [291, 110] width 134 height 16
copy div "heb812bizedg"
click at [82, 150] on span "Devices" at bounding box center [114, 152] width 127 height 16
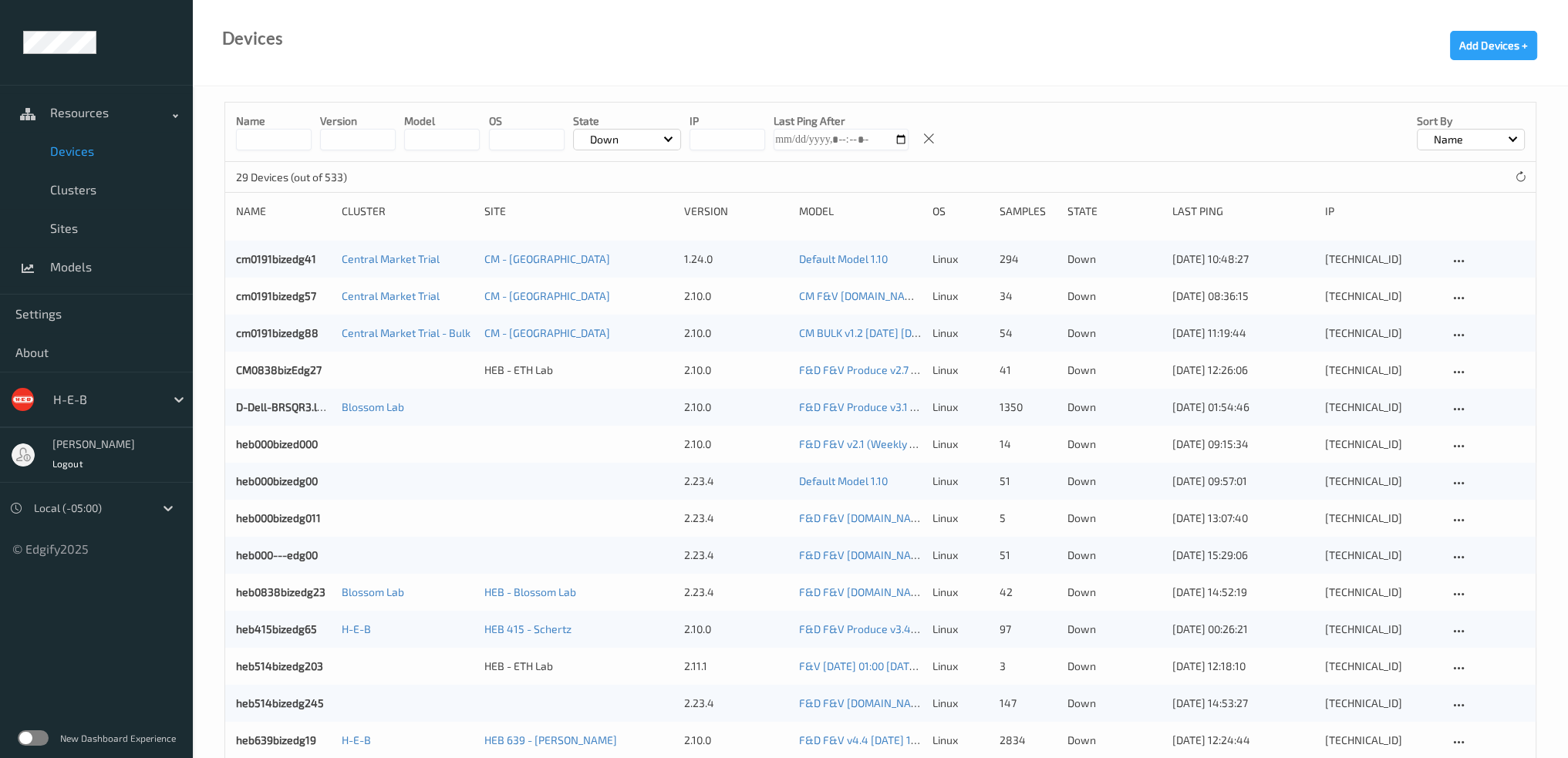
click at [284, 145] on input at bounding box center [273, 140] width 75 height 22
paste input "**********"
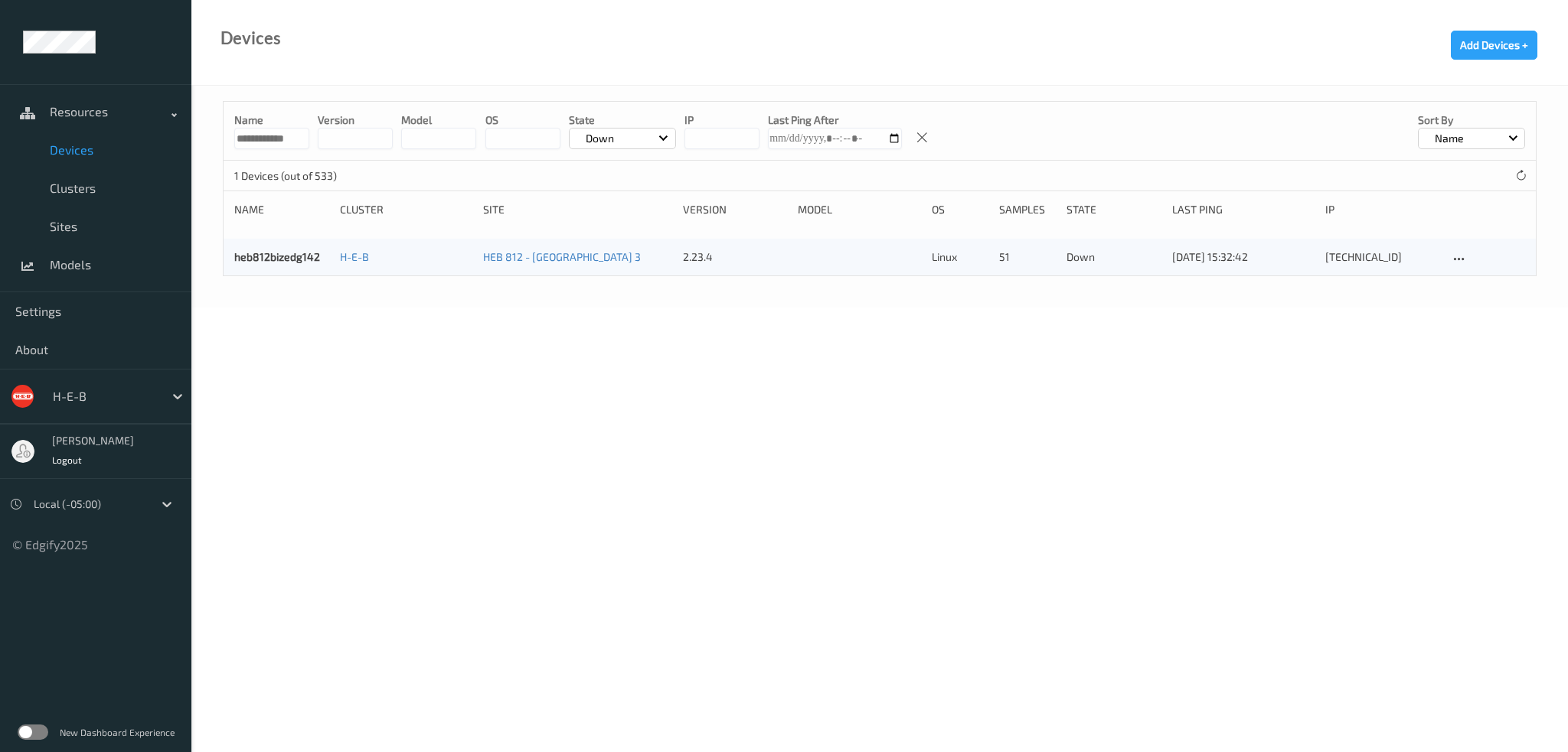
type input "**********"
click at [614, 147] on div "Down" at bounding box center [622, 139] width 107 height 22
click at [618, 177] on p "All (excl. disabled)" at bounding box center [621, 174] width 105 height 27
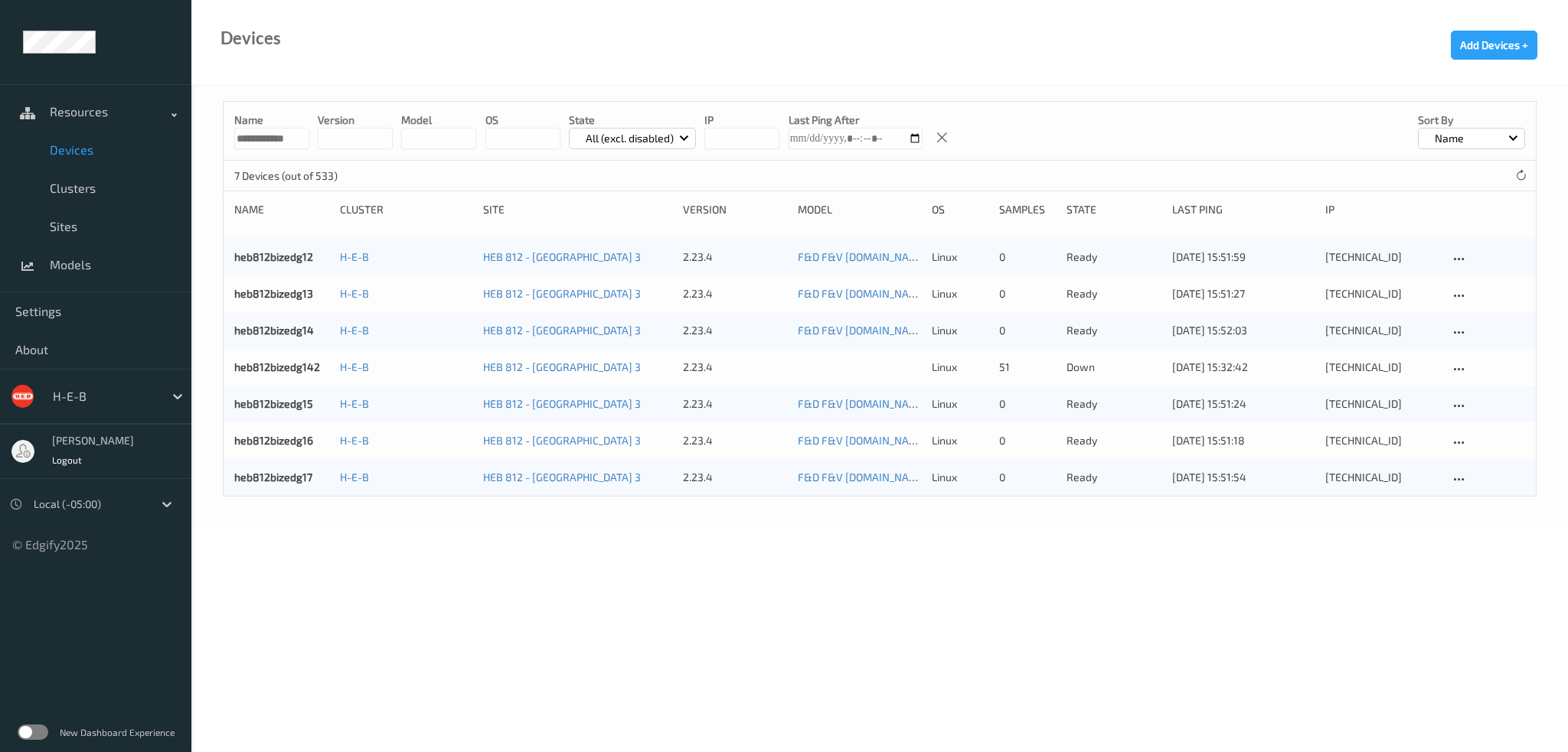
click at [272, 142] on input "**********" at bounding box center [271, 139] width 75 height 22
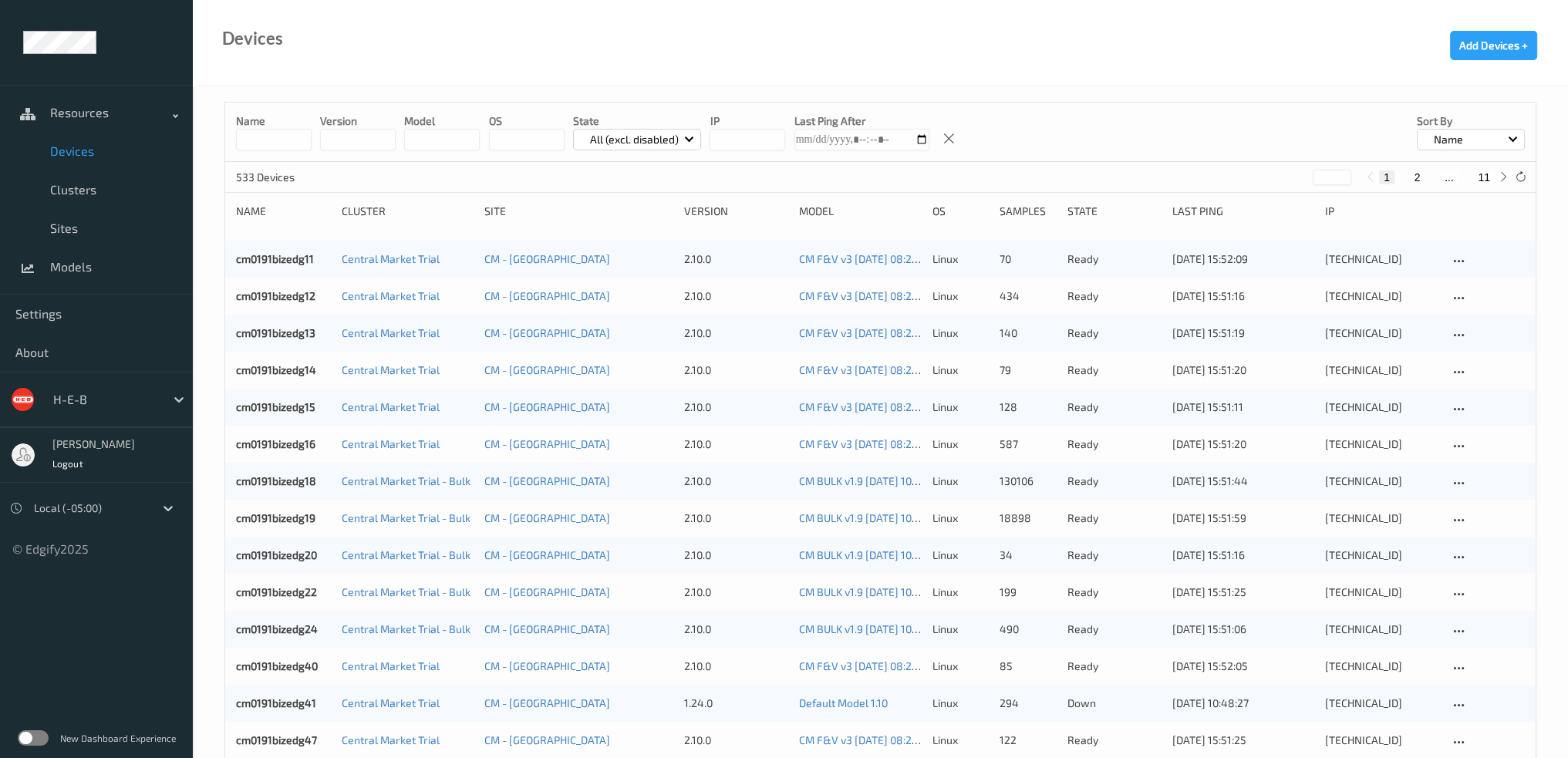
click at [615, 146] on p "All (excl. disabled)" at bounding box center [634, 140] width 99 height 16
click at [608, 283] on p "Down" at bounding box center [626, 283] width 106 height 27
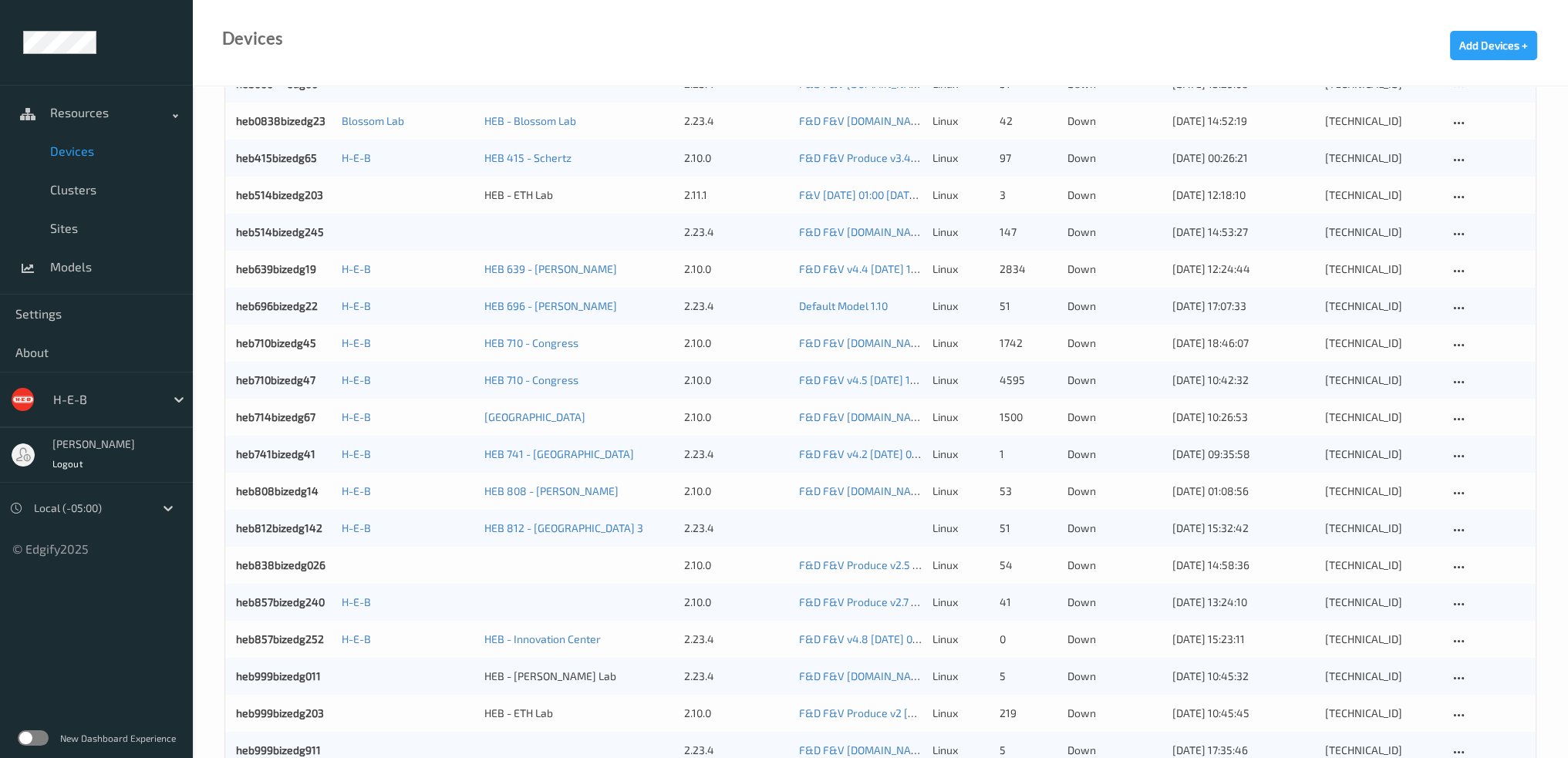
scroll to position [357, 0]
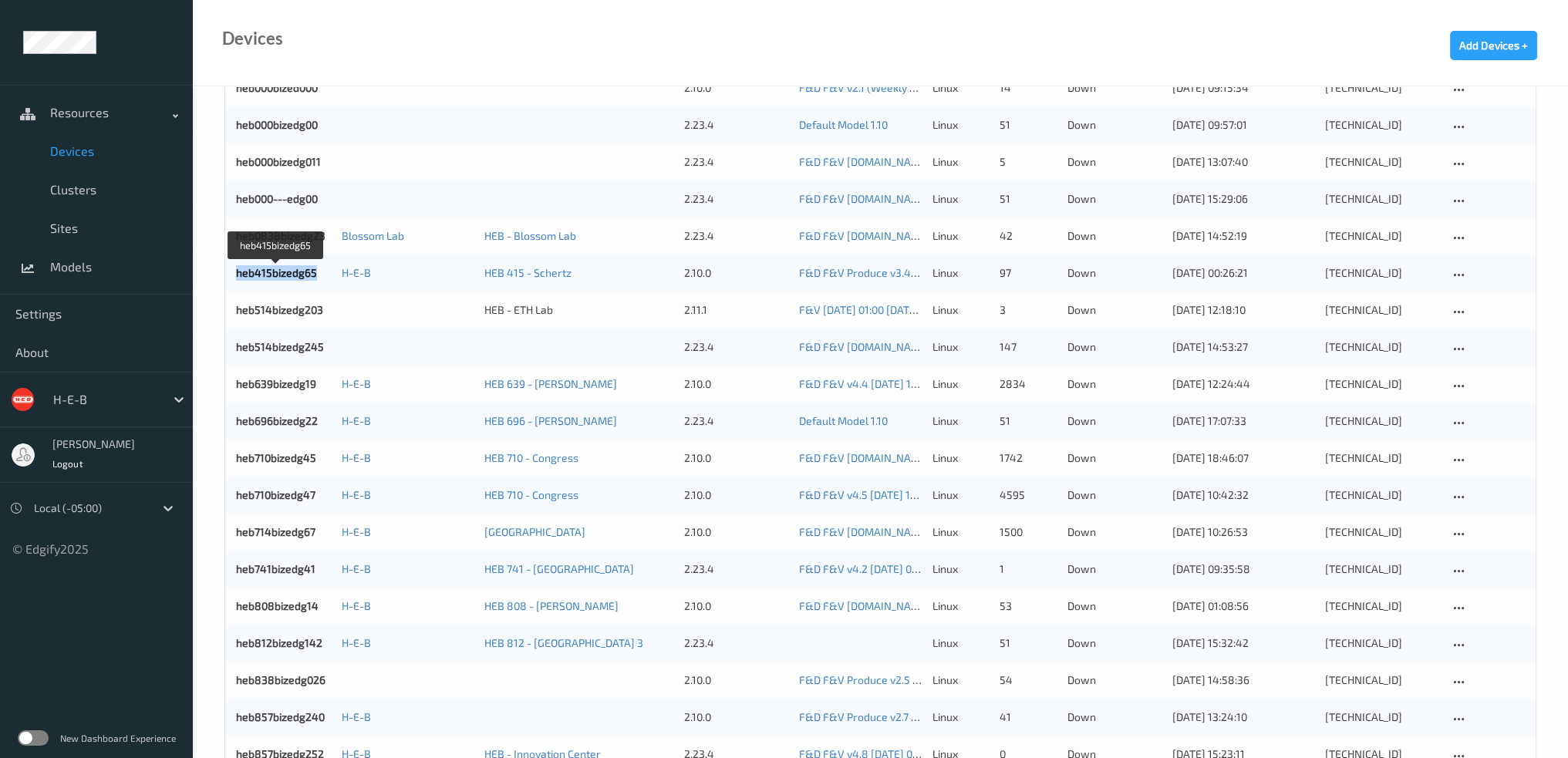
drag, startPoint x: 312, startPoint y: 277, endPoint x: 232, endPoint y: 276, distance: 80.0
click at [234, 276] on div "heb415bizedg65 H-E-B HEB 415 - Schertz 2.10.0 F&D F&V Produce v3.4 [DATE] 22:47…" at bounding box center [880, 272] width 1310 height 37
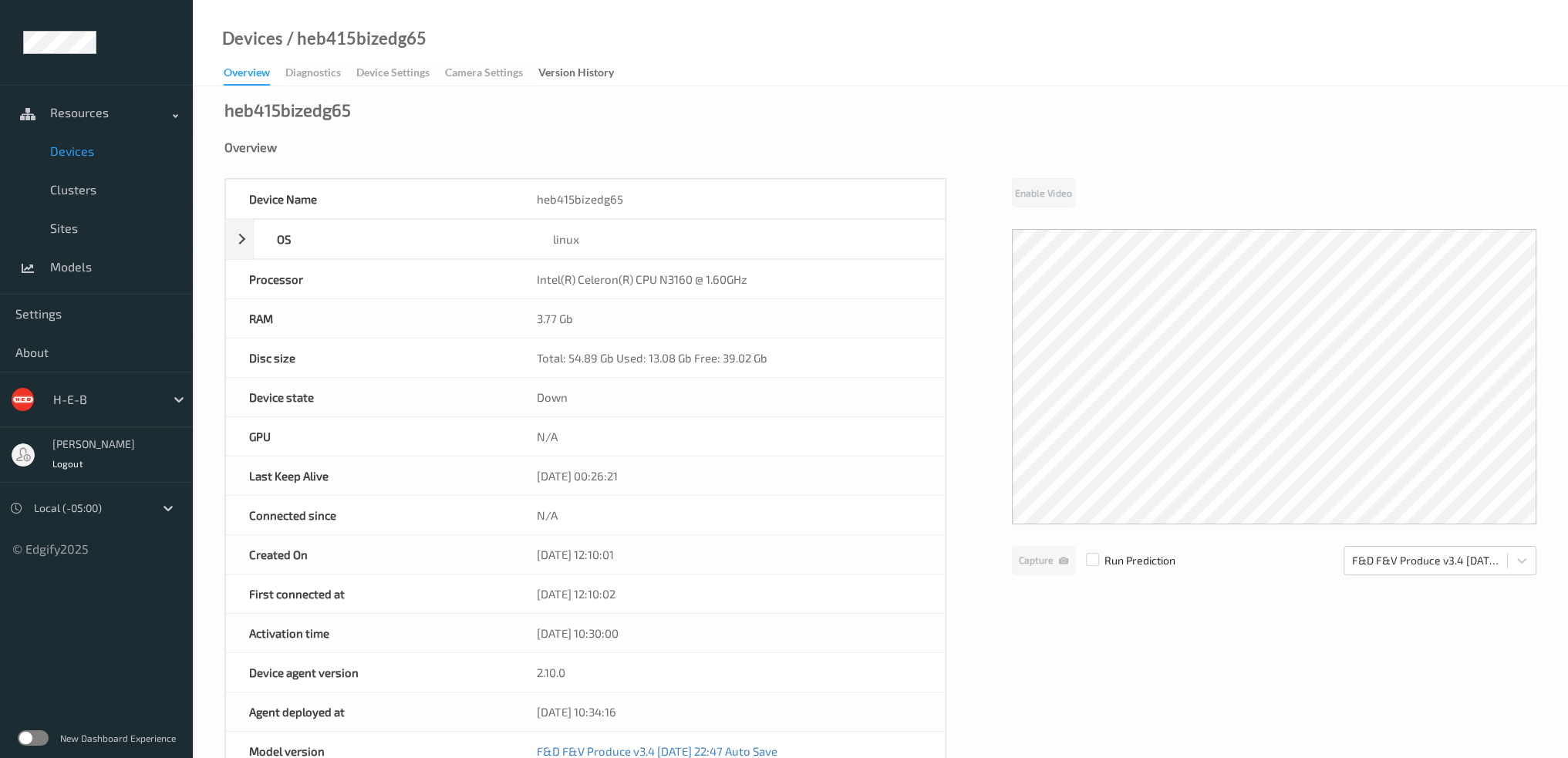
click at [80, 159] on span "Devices" at bounding box center [114, 152] width 127 height 16
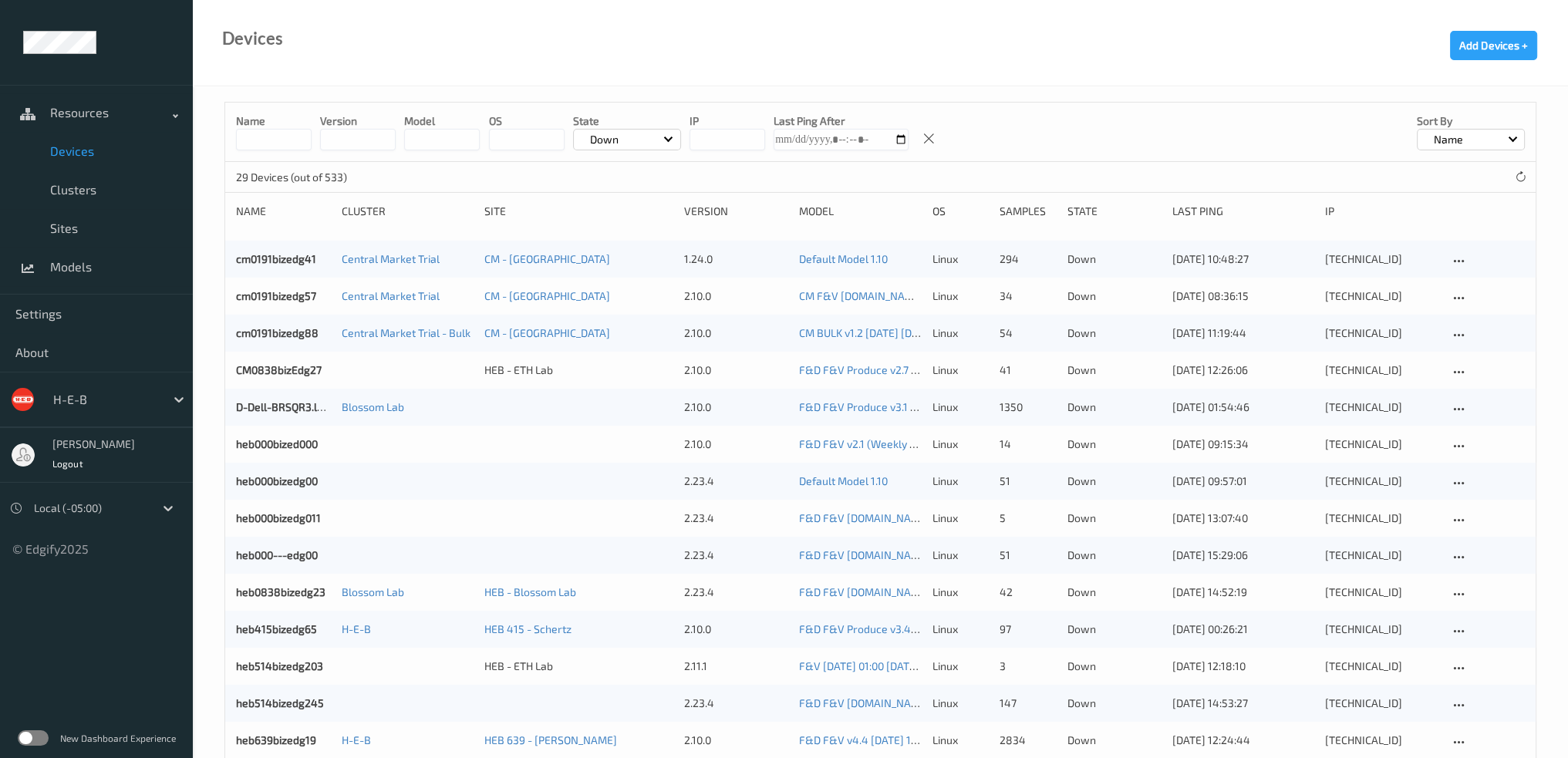
click at [796, 69] on div "Devices Add Devices +" at bounding box center [881, 43] width 1375 height 86
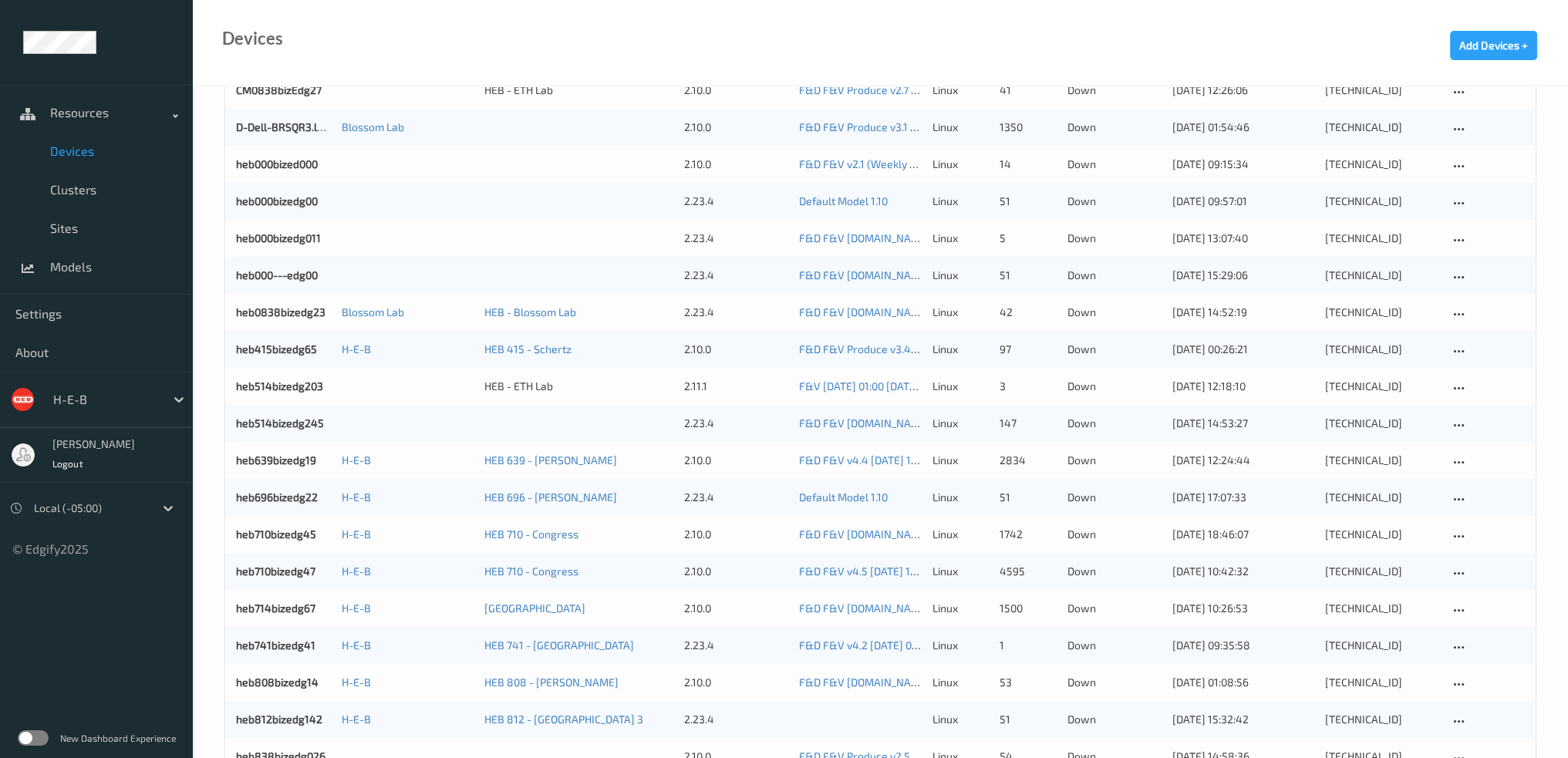
scroll to position [279, 0]
click at [279, 347] on link "heb415bizedg65" at bounding box center [276, 350] width 81 height 13
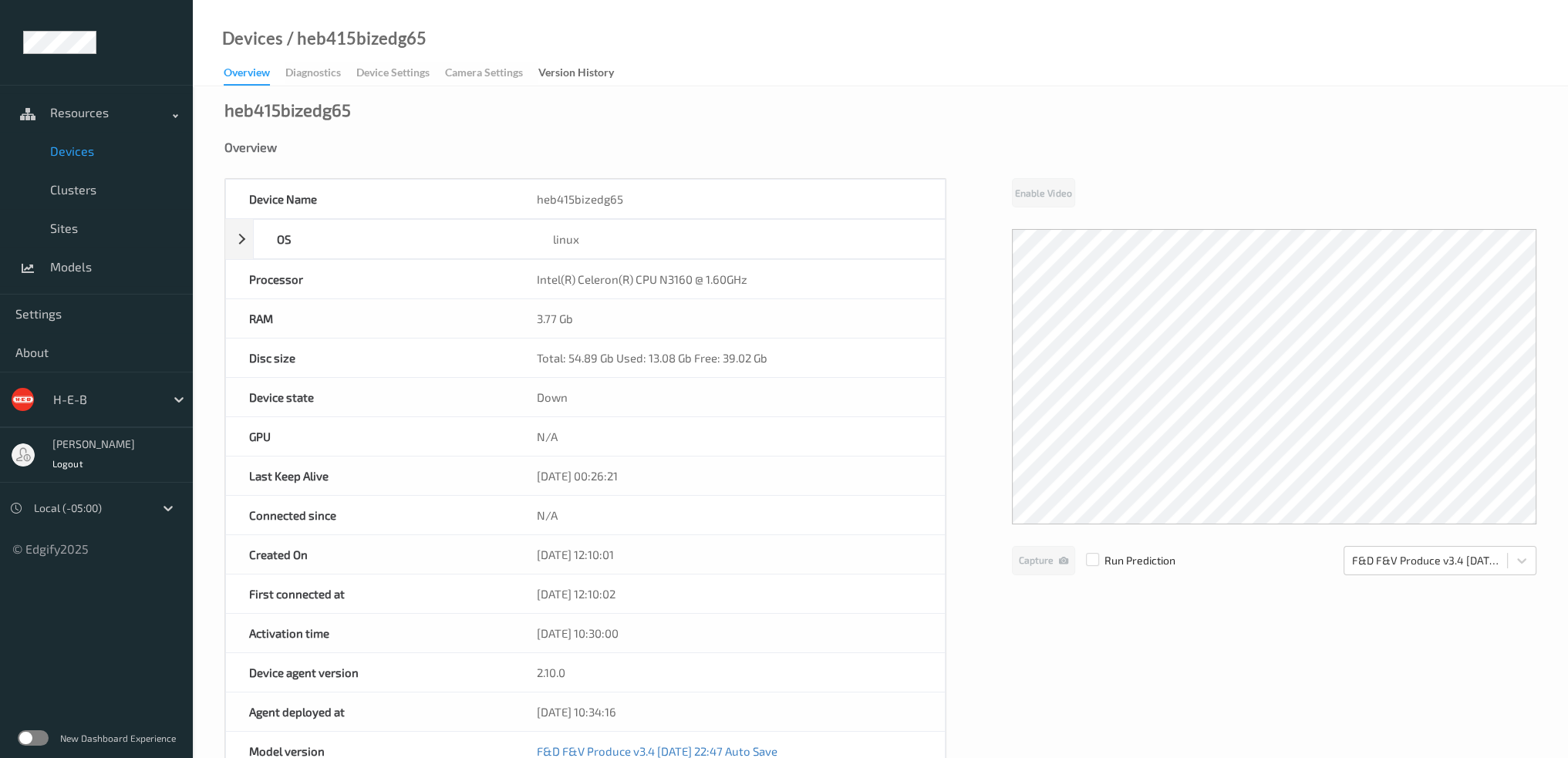
click at [92, 149] on span "Devices" at bounding box center [114, 152] width 127 height 16
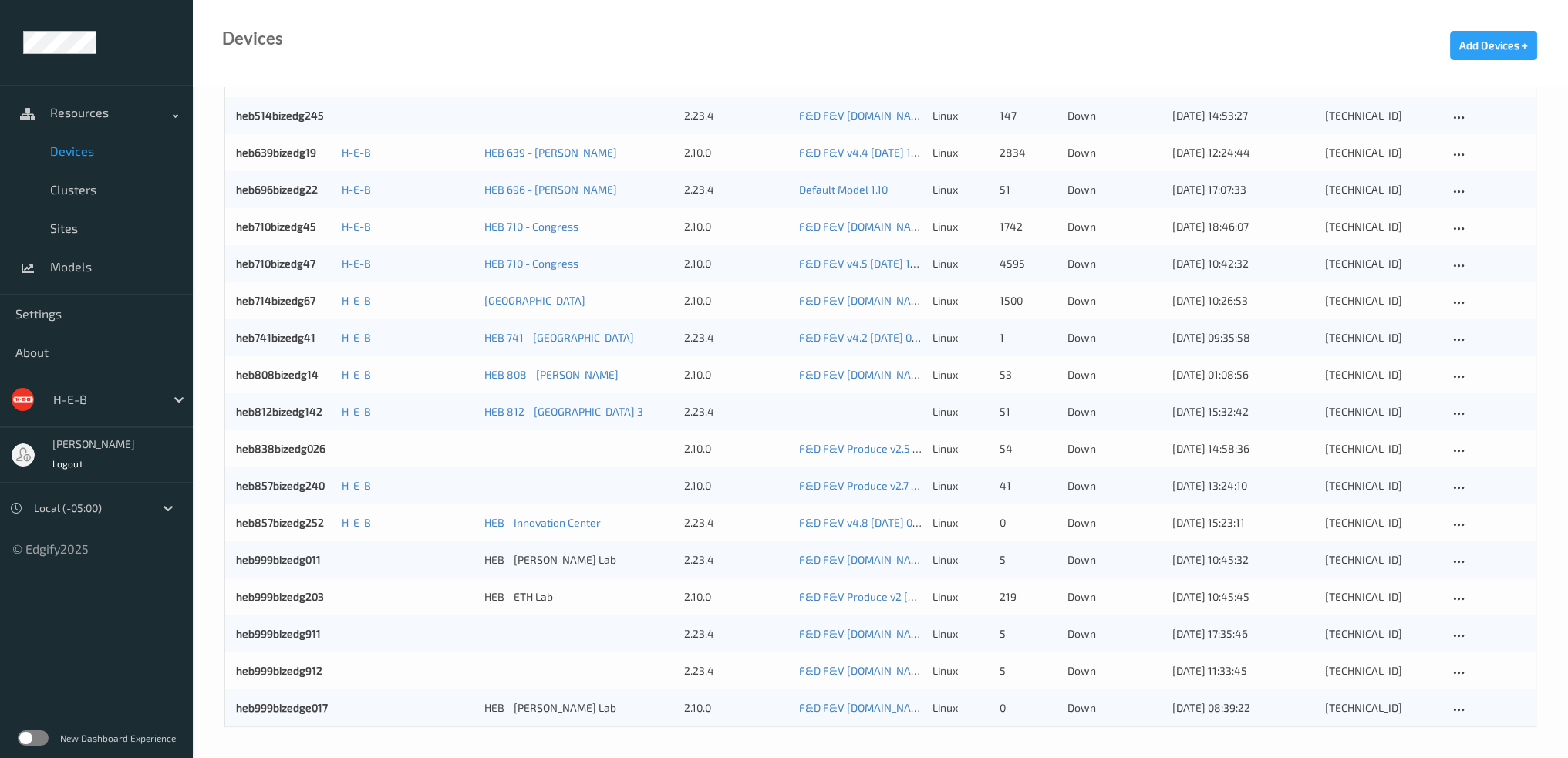
scroll to position [357, 0]
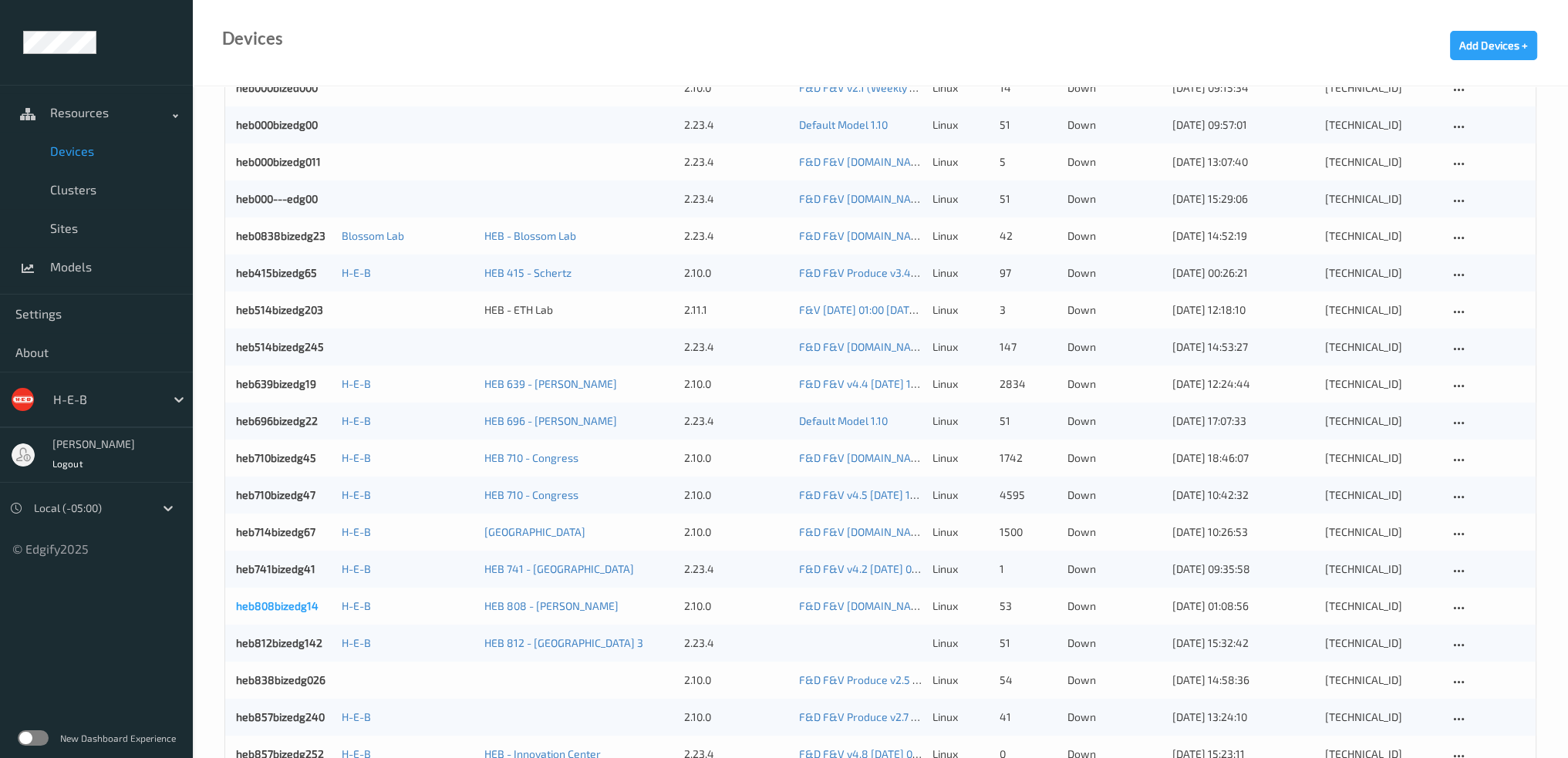
click at [275, 607] on link "heb808bizedg14" at bounding box center [276, 605] width 82 height 13
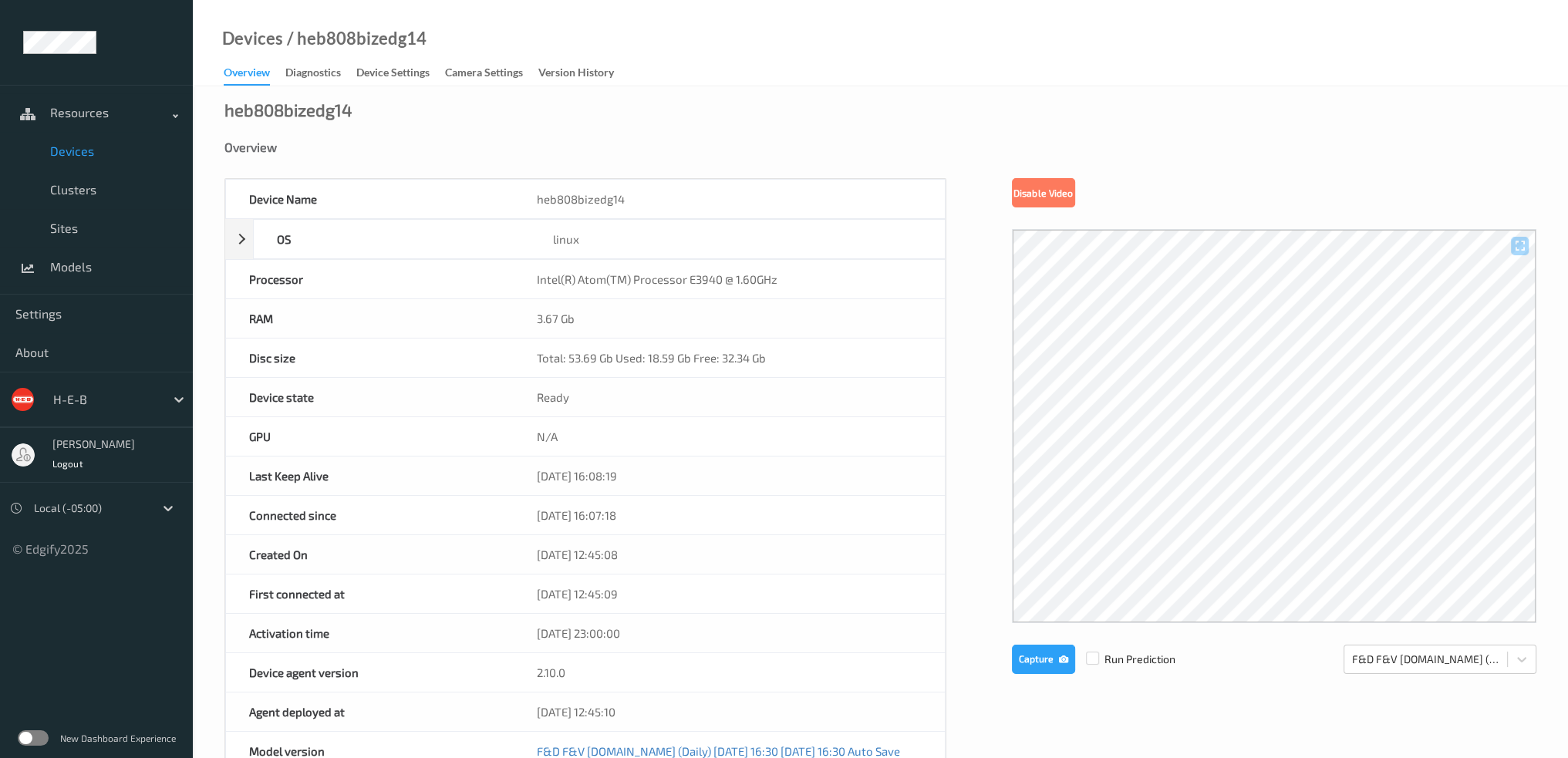
click at [82, 157] on span "Devices" at bounding box center [114, 152] width 127 height 16
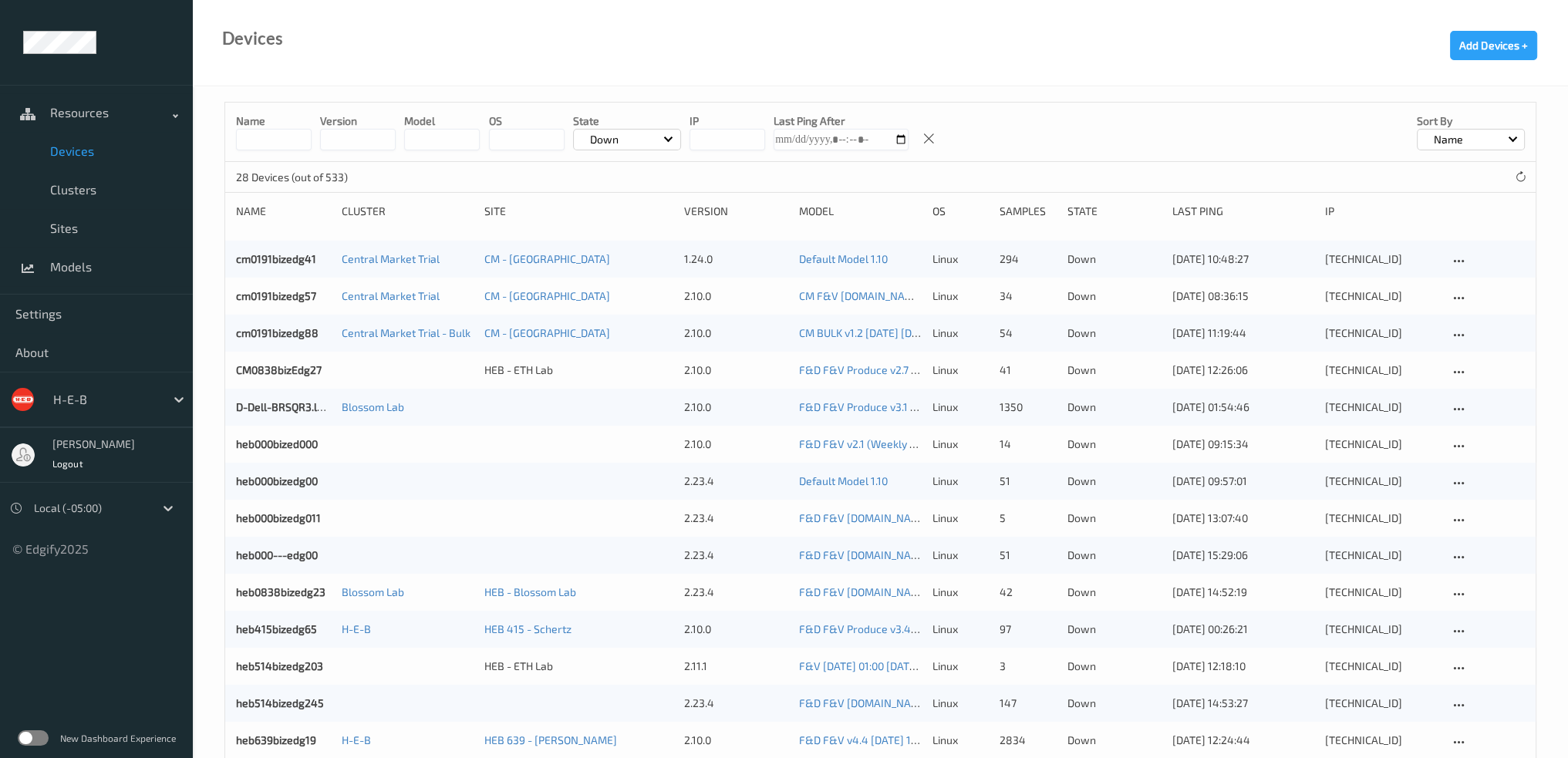
click at [287, 157] on div "Name version model OS State Down IP Last Ping After Sort by Name" at bounding box center [880, 133] width 1310 height 59
click at [289, 150] on input at bounding box center [273, 140] width 75 height 22
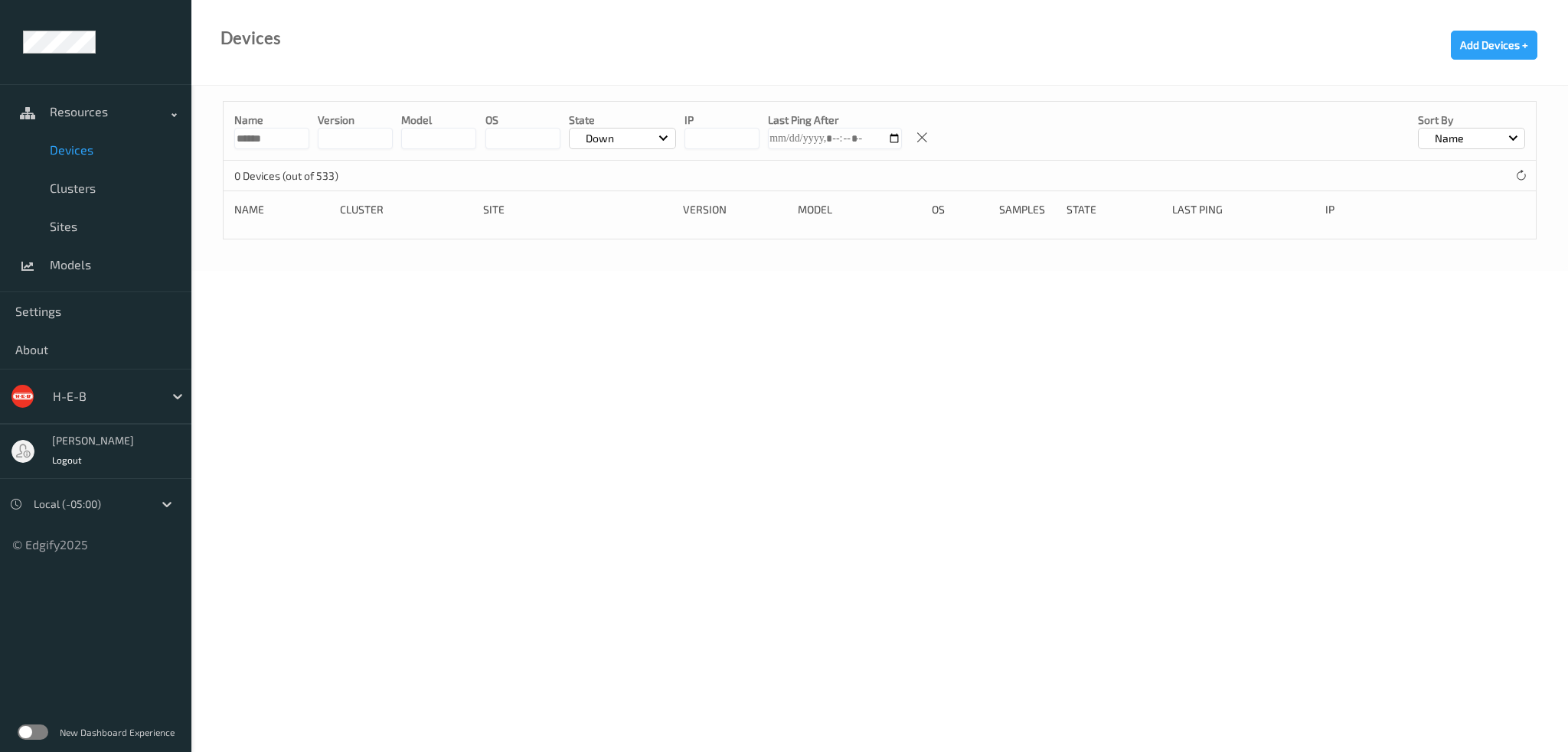
type input "******"
click at [625, 133] on div "Down" at bounding box center [622, 139] width 107 height 22
click at [617, 197] on p "Ready" at bounding box center [621, 201] width 105 height 27
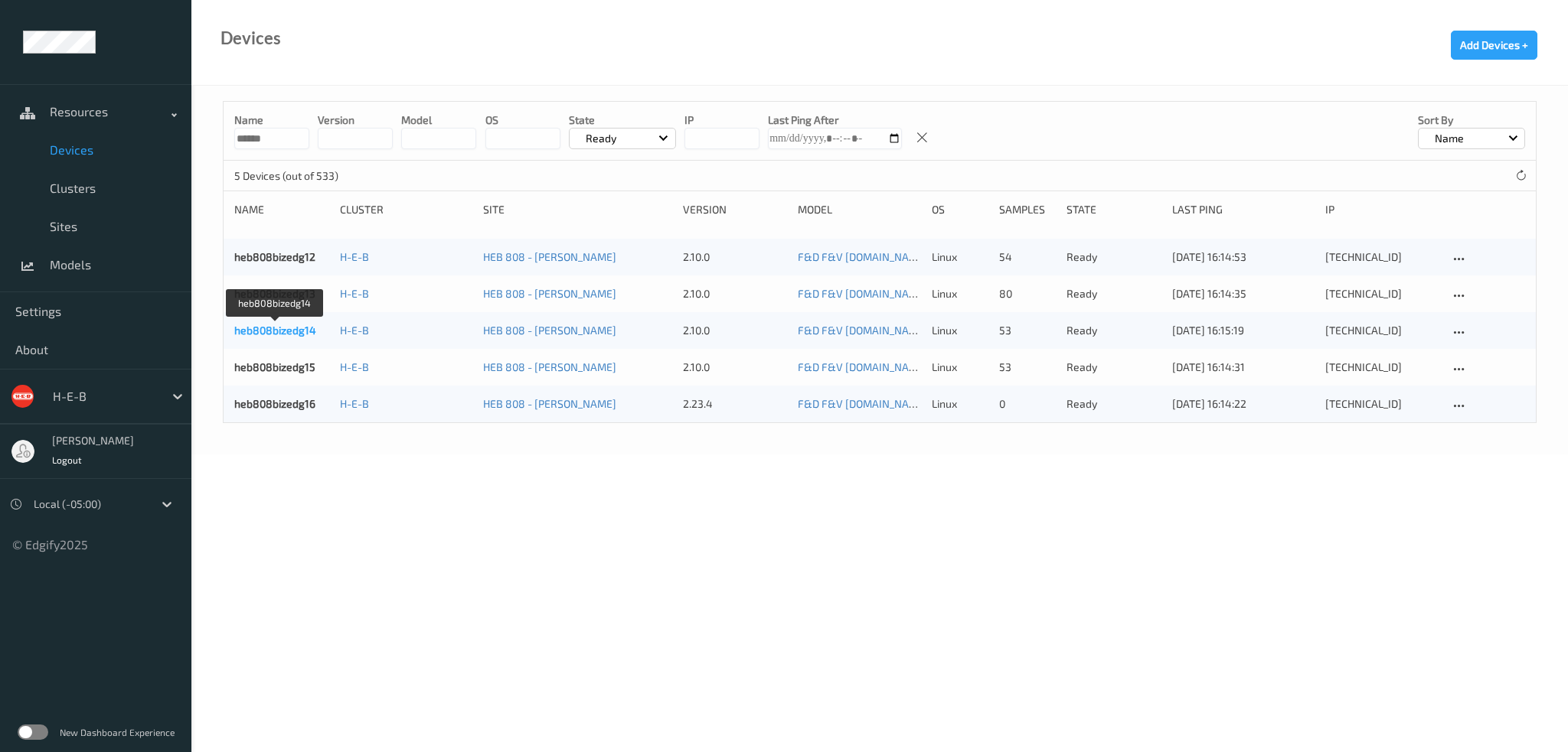
click at [306, 325] on link "heb808bizedg14" at bounding box center [274, 329] width 82 height 13
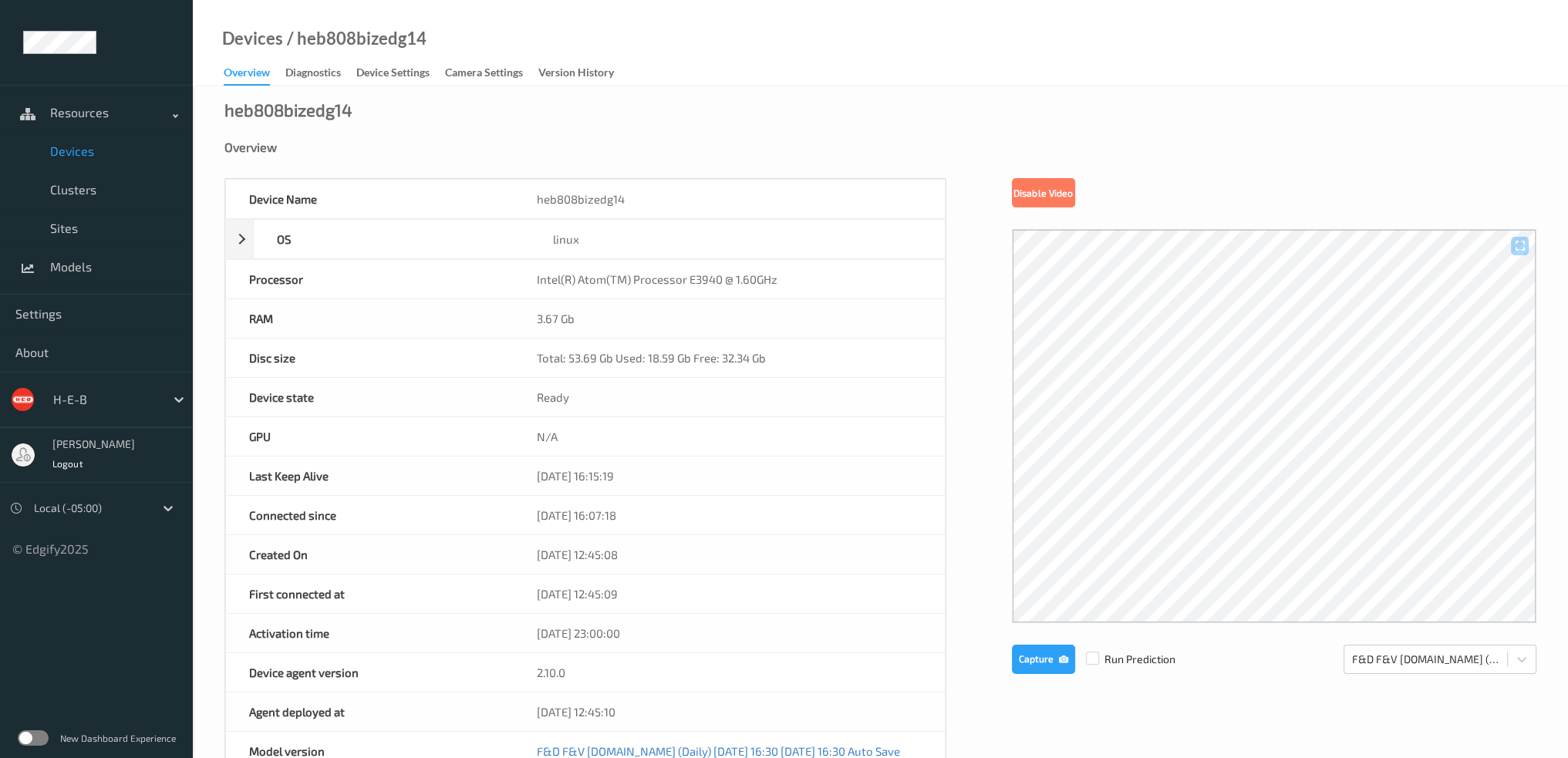
click at [83, 154] on span "Devices" at bounding box center [114, 152] width 127 height 16
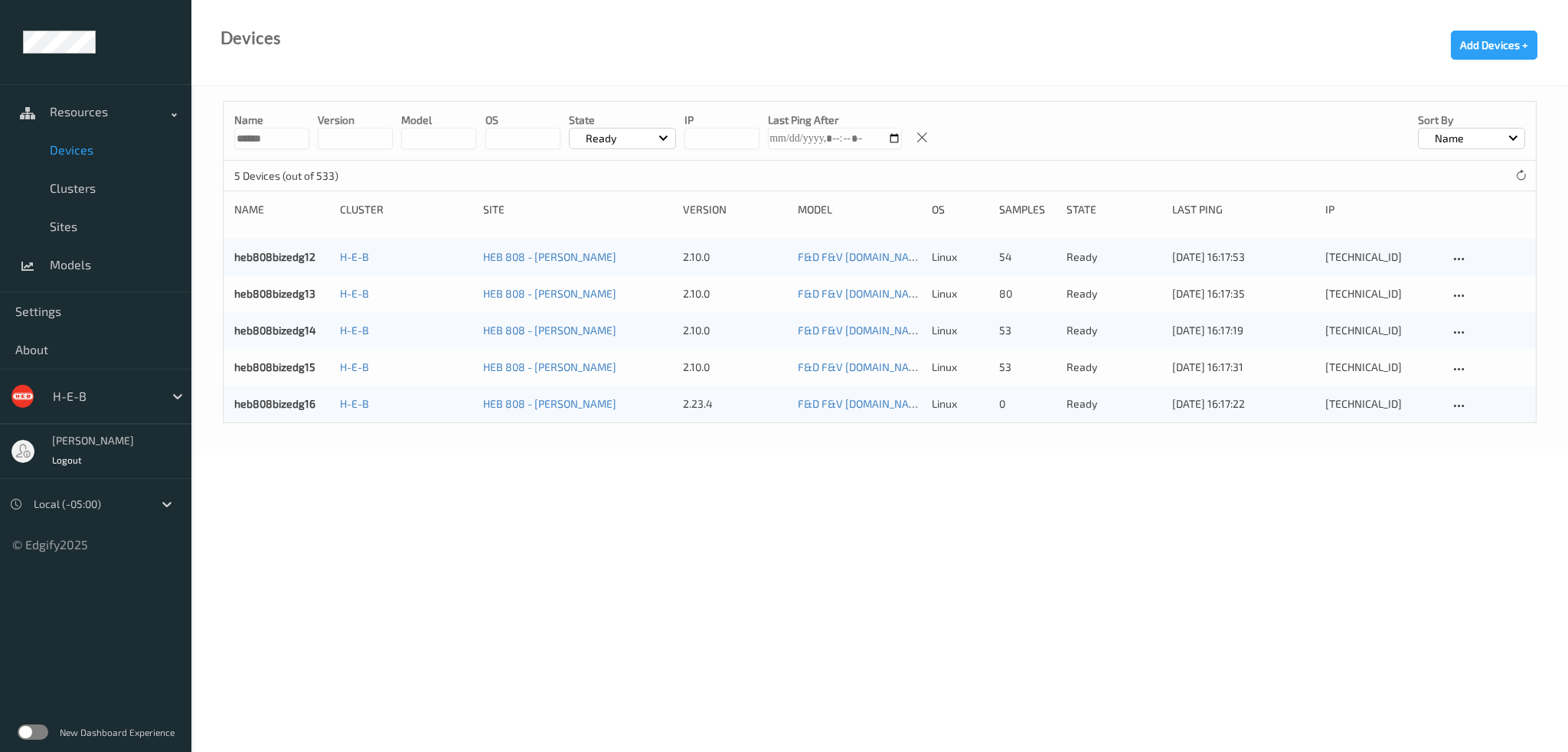
click at [253, 137] on input "******" at bounding box center [271, 139] width 75 height 22
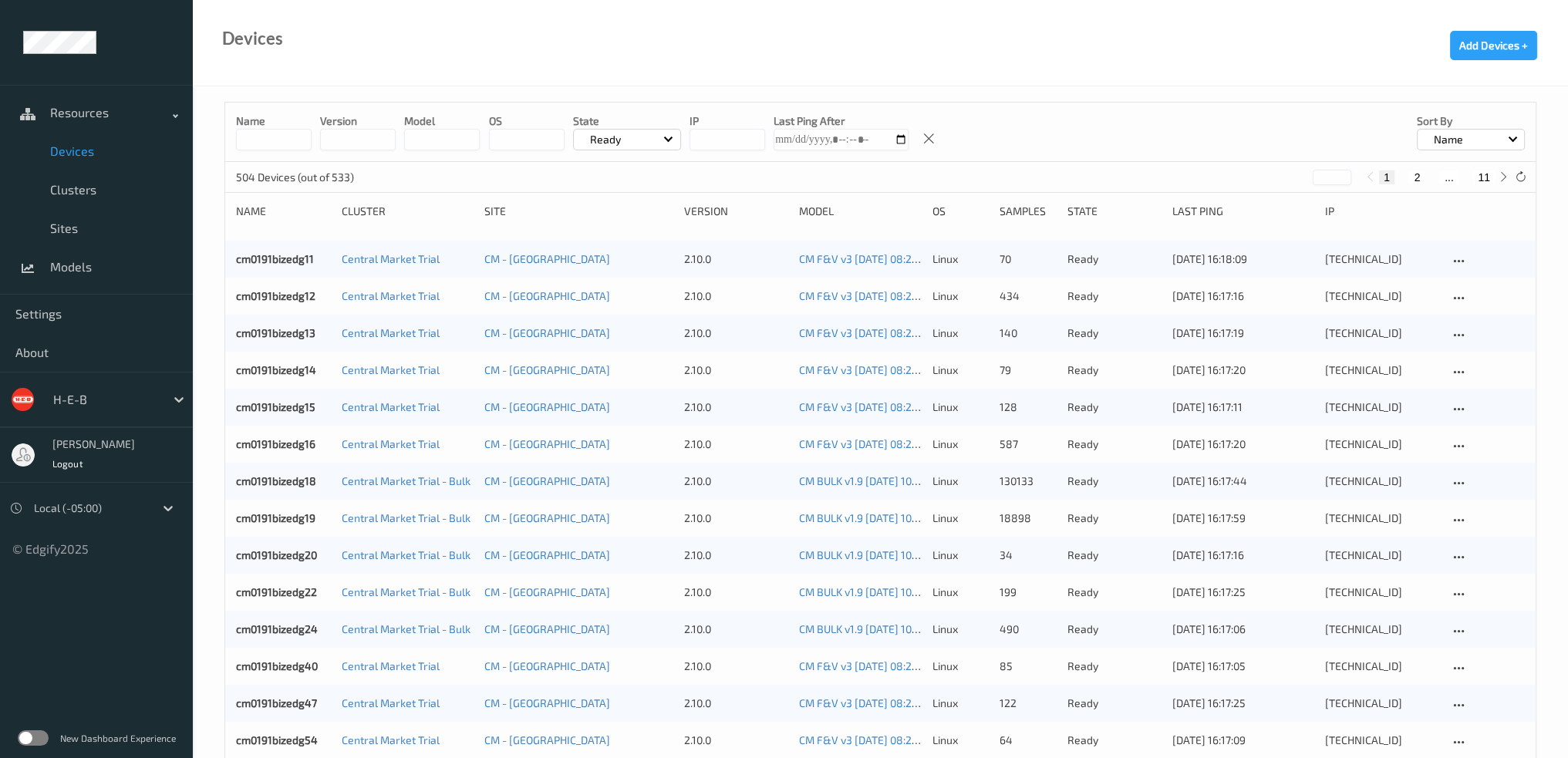
click at [661, 148] on div "Ready" at bounding box center [627, 140] width 108 height 22
click at [633, 280] on p "Down" at bounding box center [626, 283] width 106 height 27
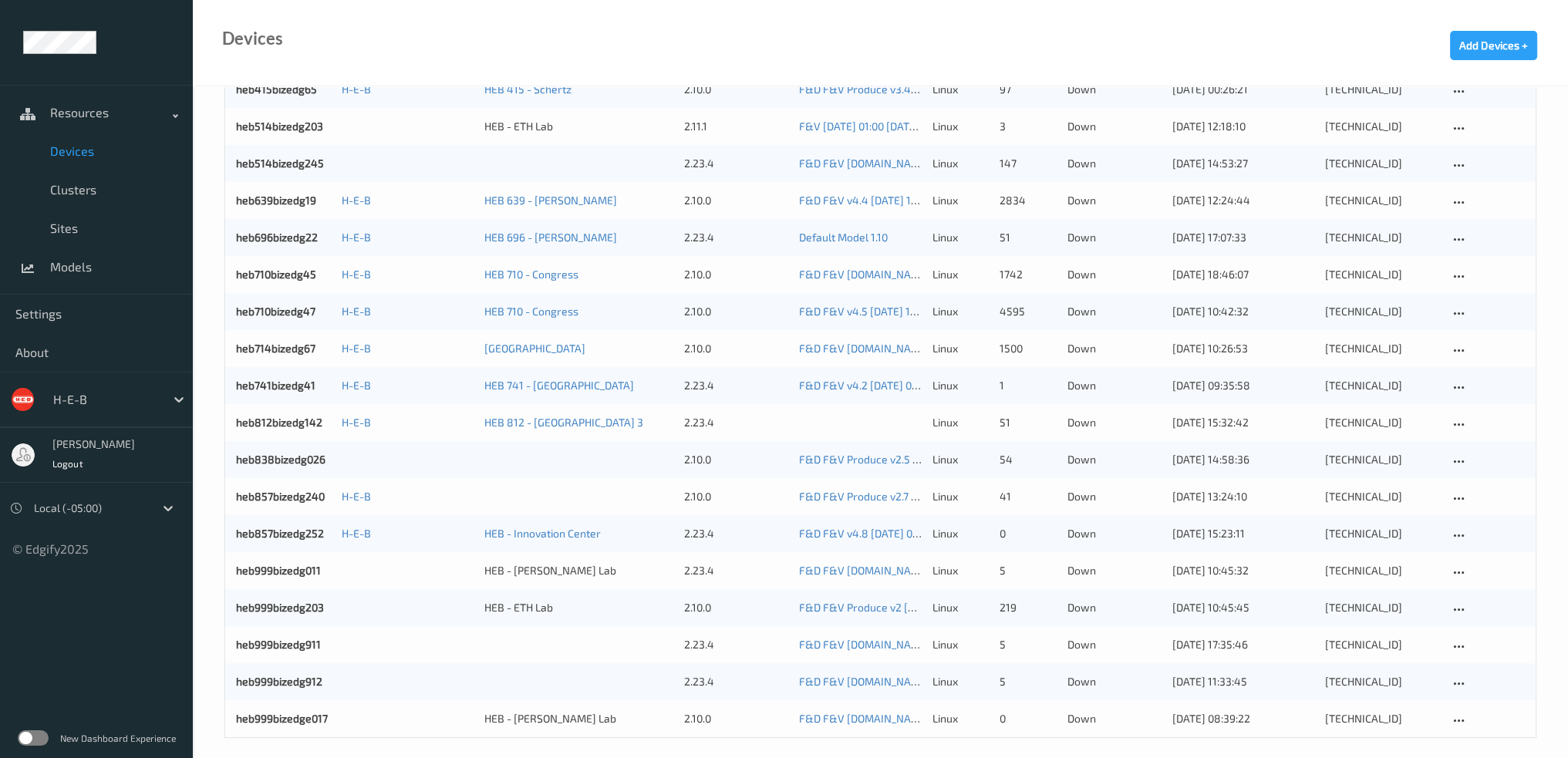
scroll to position [463, 0]
